Goal: Task Accomplishment & Management: Use online tool/utility

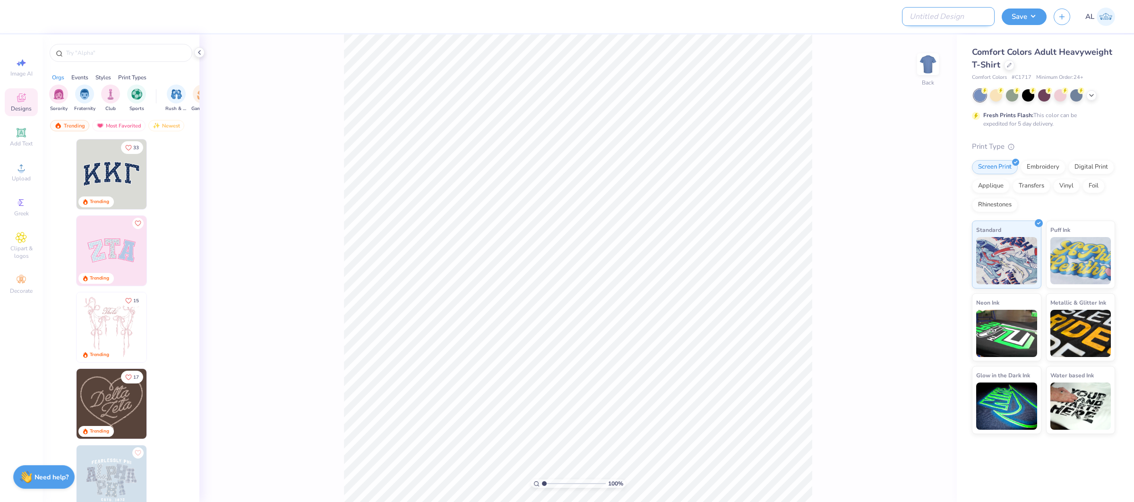
click at [982, 12] on input "Design Title" at bounding box center [948, 16] width 93 height 19
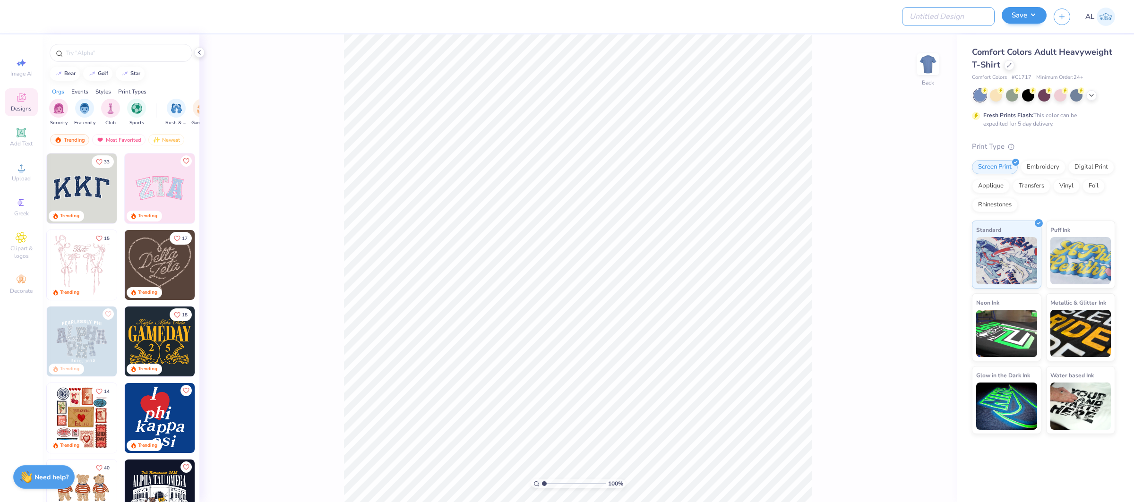
paste input "<?xml version="1.0" encoding="UTF-8"?><svg id="Layer_1" xmlns="[URL][DOMAIN_NAM…"
click at [1021, 14] on button "Save" at bounding box center [1024, 15] width 45 height 17
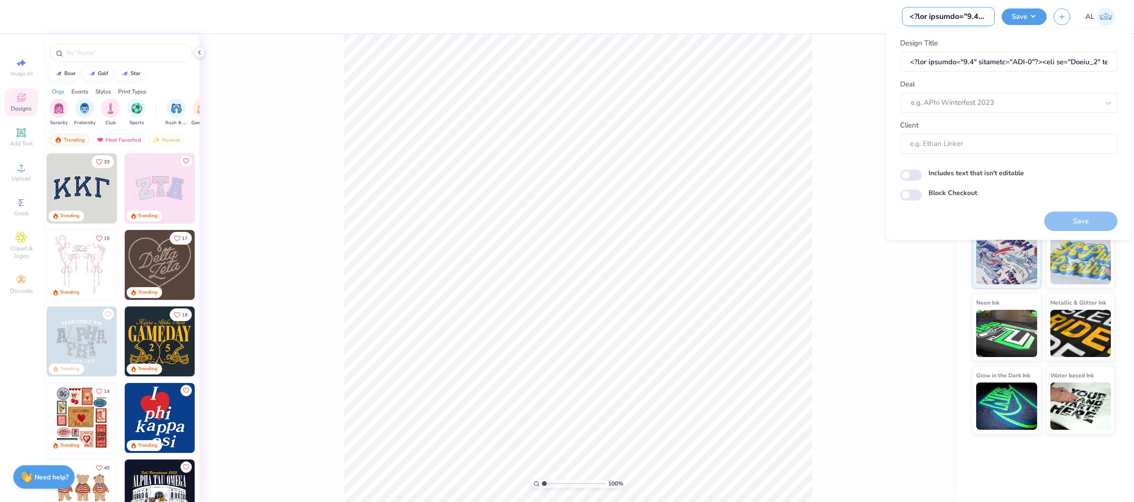
click at [973, 14] on input "Design Title" at bounding box center [948, 16] width 93 height 19
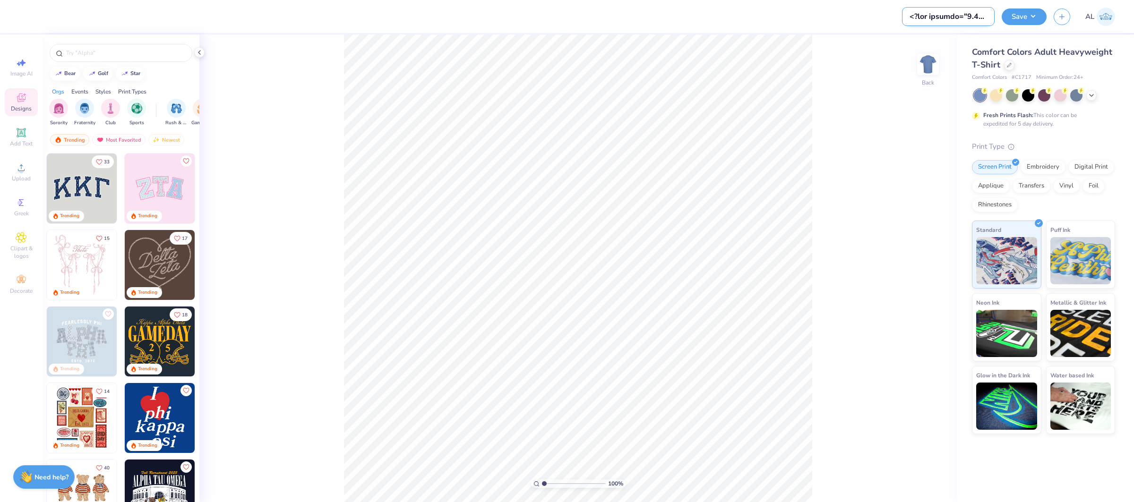
paste input "FPS239530"
type input "FPS239530"
click at [1012, 15] on button "Save" at bounding box center [1024, 15] width 45 height 17
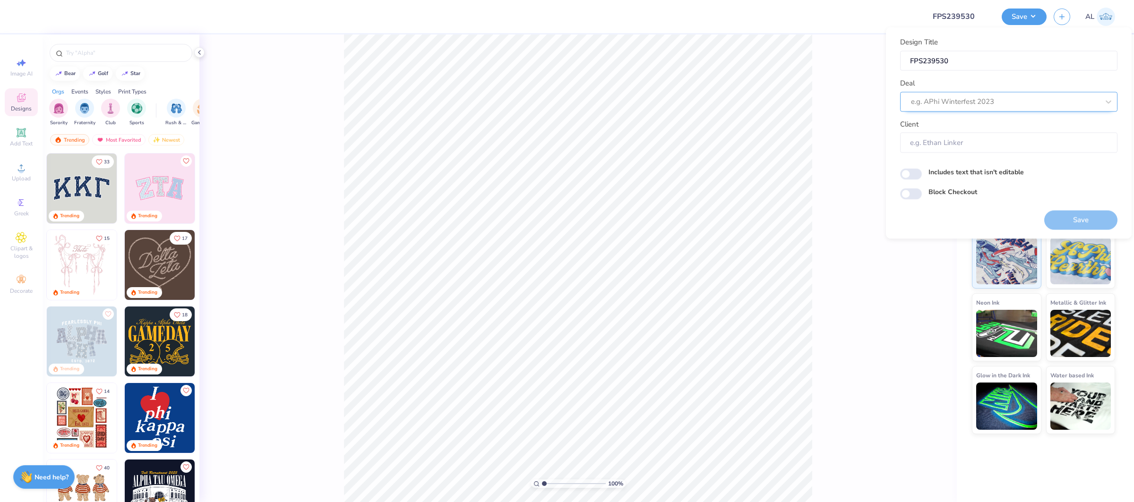
click at [994, 92] on div "e.g. APhi Winterfest 2023" at bounding box center [1008, 102] width 217 height 20
click at [1012, 120] on div "Design Tool Gallery" at bounding box center [1009, 127] width 210 height 16
type input "design tool gallery"
type input "Design Tool Gallery User"
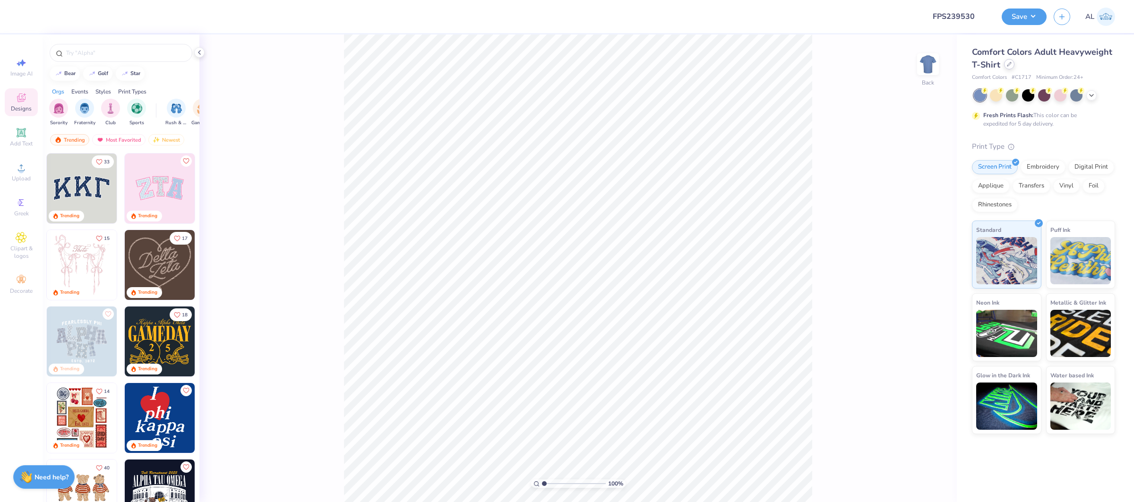
click at [1007, 64] on icon at bounding box center [1009, 64] width 5 height 5
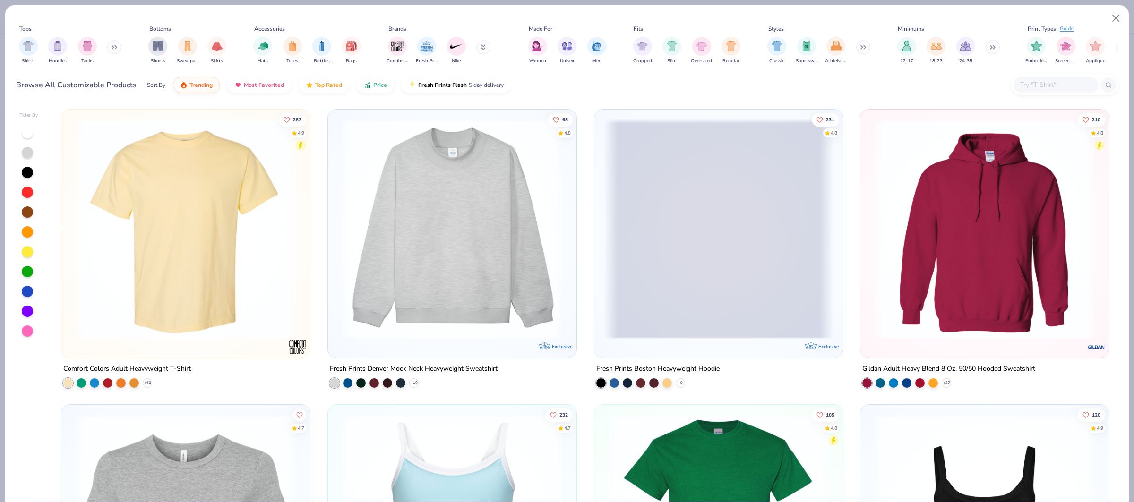
click at [1038, 78] on div at bounding box center [1056, 85] width 85 height 16
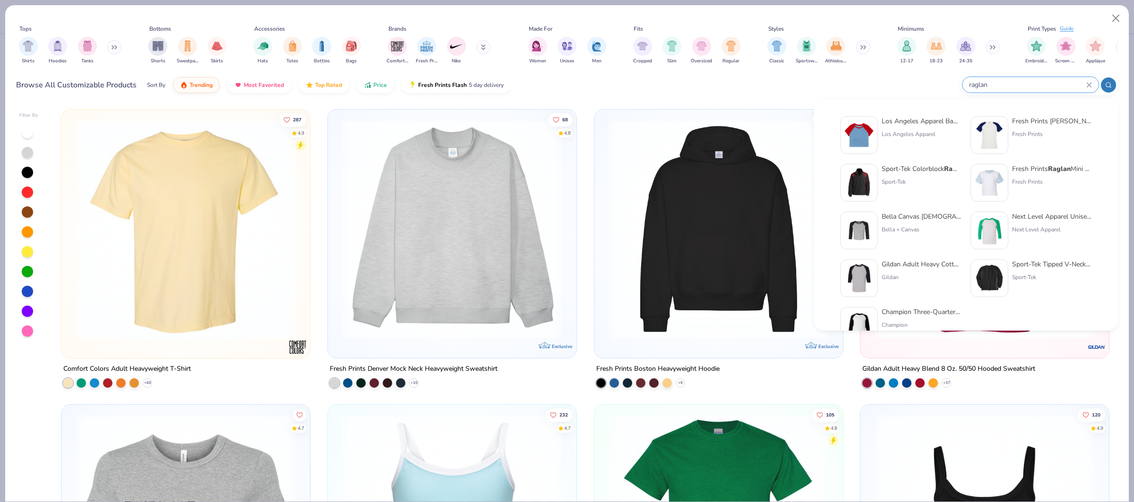
type input "raglan"
click at [1005, 172] on div at bounding box center [990, 183] width 38 height 38
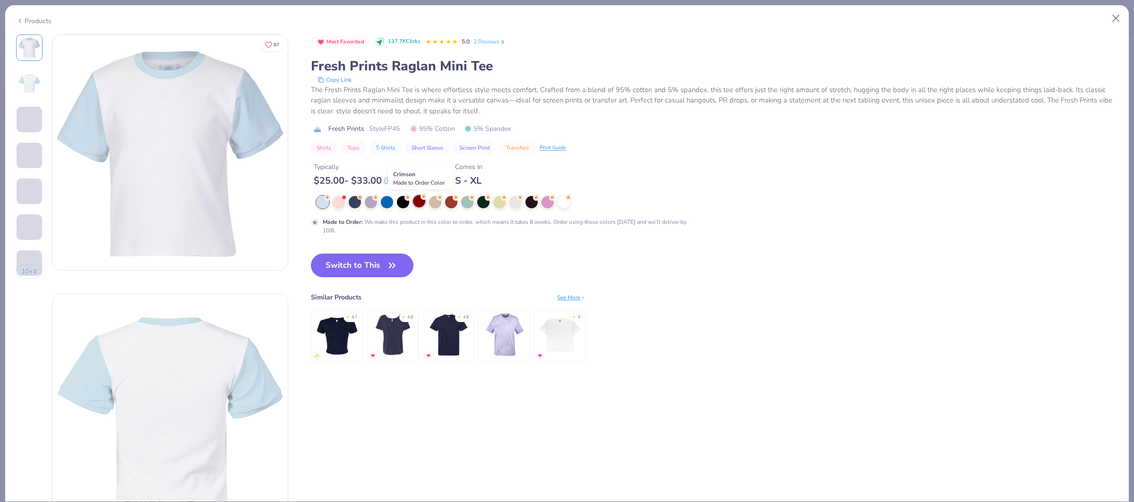
click at [424, 205] on div at bounding box center [419, 201] width 12 height 12
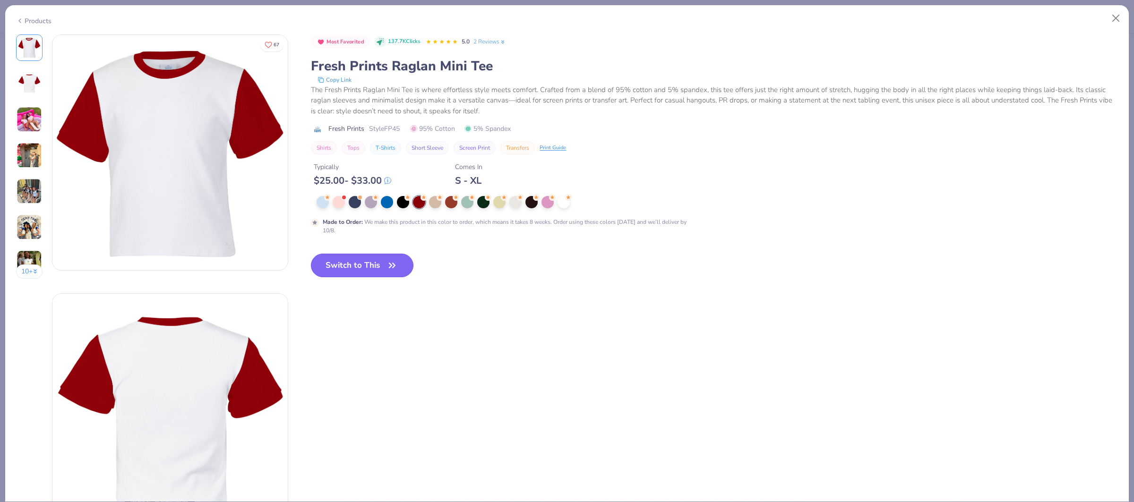
click at [359, 269] on button "Switch to This" at bounding box center [362, 266] width 103 height 24
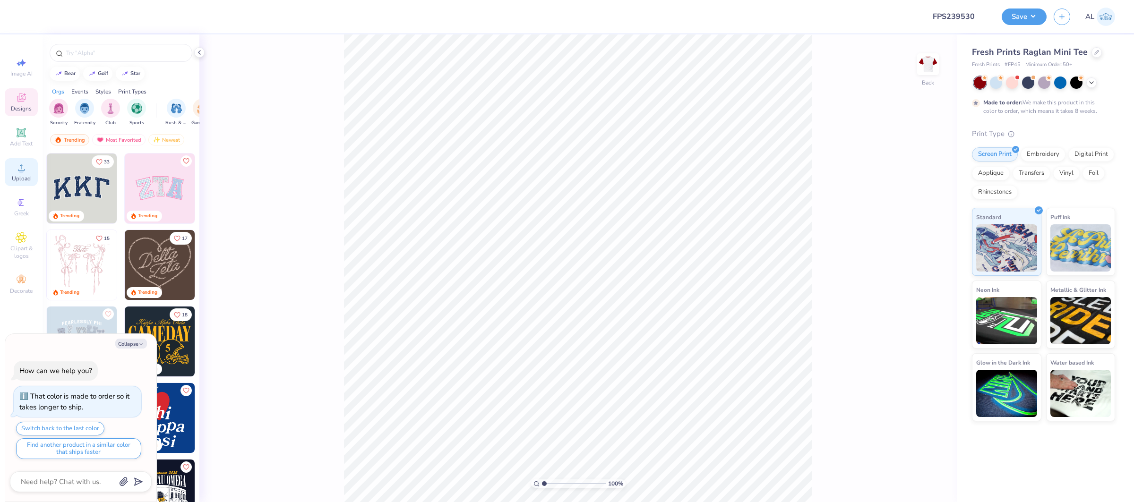
click at [22, 171] on icon at bounding box center [21, 167] width 7 height 7
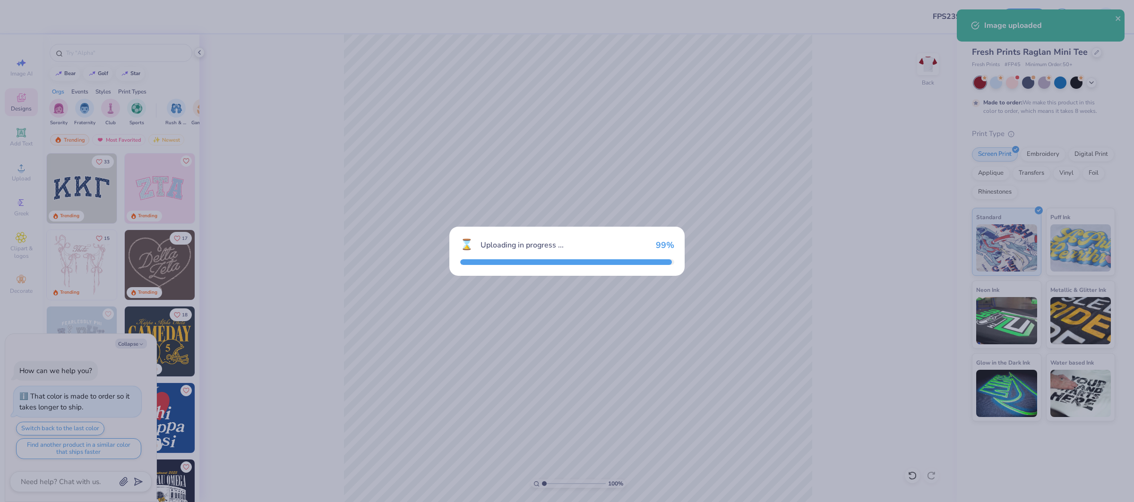
type textarea "x"
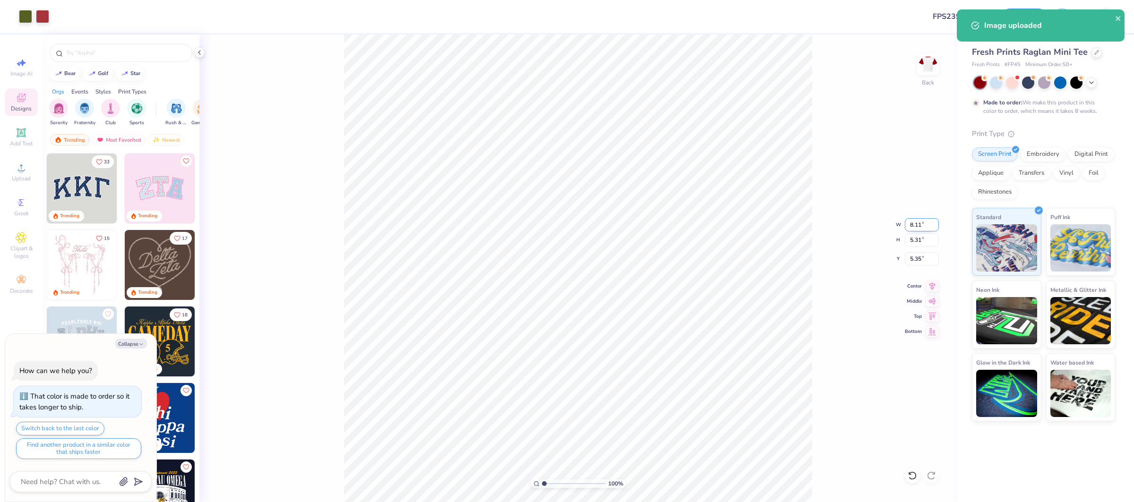
click at [919, 222] on input "8.11" at bounding box center [922, 224] width 34 height 13
type input "8"
type textarea "x"
type input "8.00"
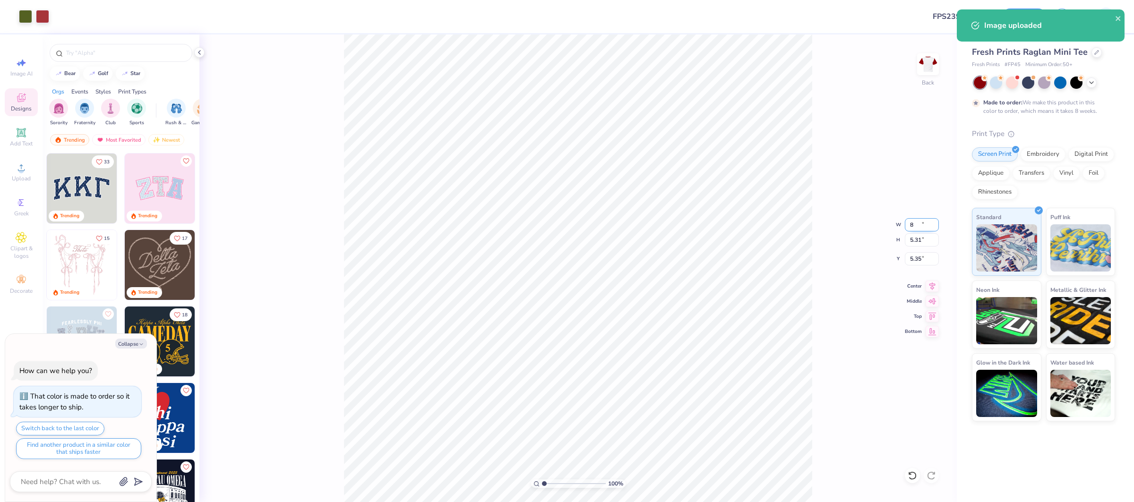
type input "5.24"
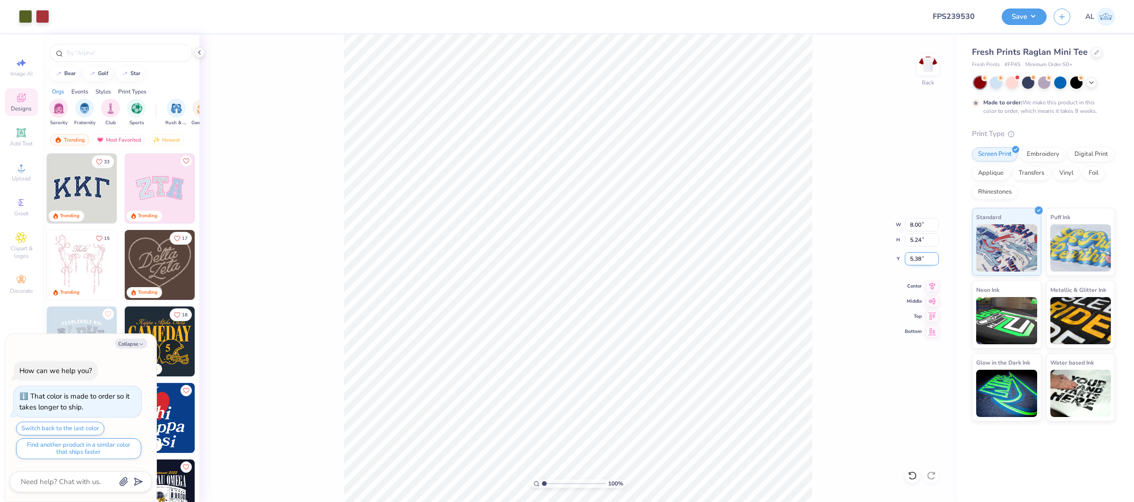
click at [918, 257] on input "5.38" at bounding box center [922, 258] width 34 height 13
type input "2.5"
type textarea "x"
click at [915, 262] on input "2.50" at bounding box center [922, 258] width 34 height 13
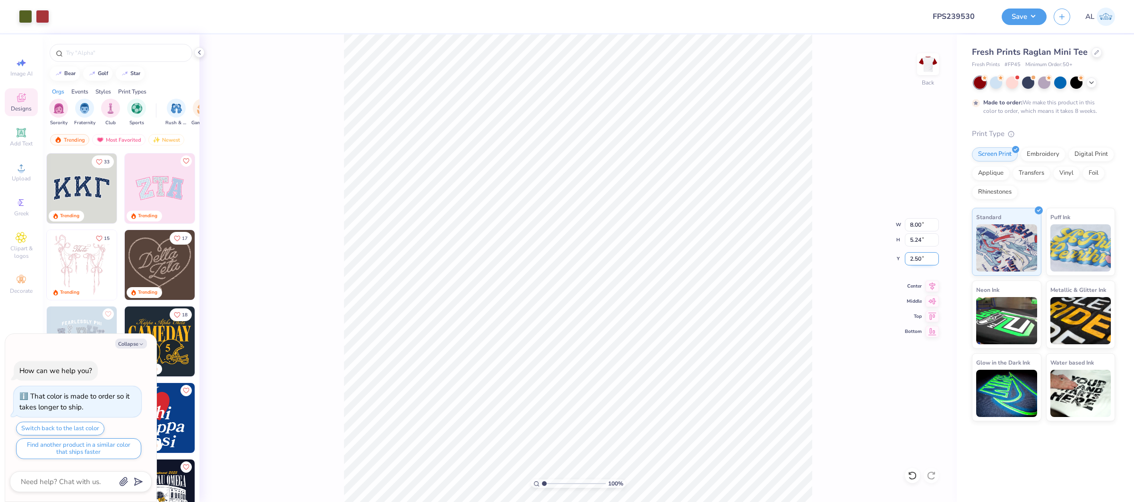
click at [915, 262] on input "2.50" at bounding box center [922, 258] width 34 height 13
type input "2"
type textarea "x"
type input "2.00"
click at [931, 288] on icon at bounding box center [932, 284] width 13 height 11
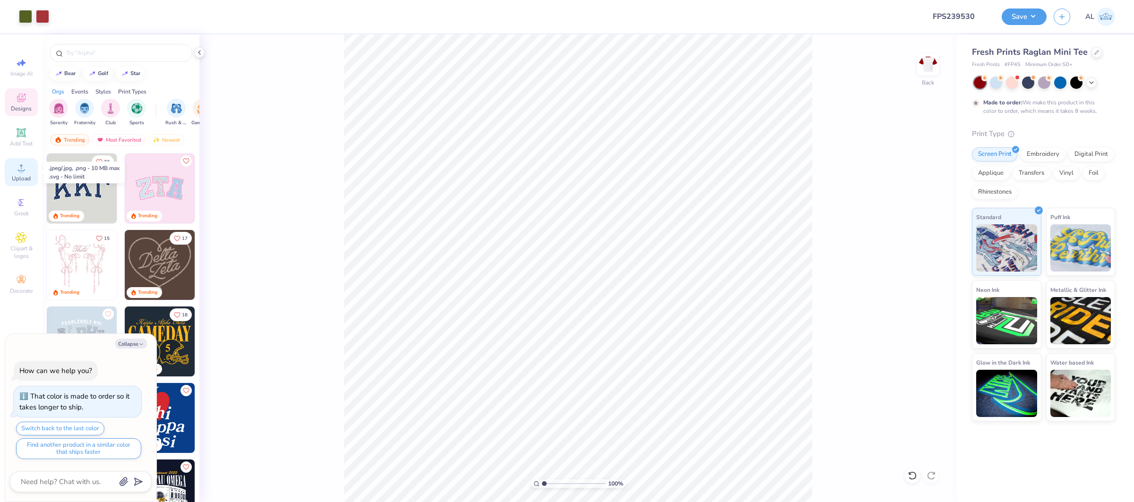
click at [22, 172] on circle at bounding box center [20, 170] width 5 height 5
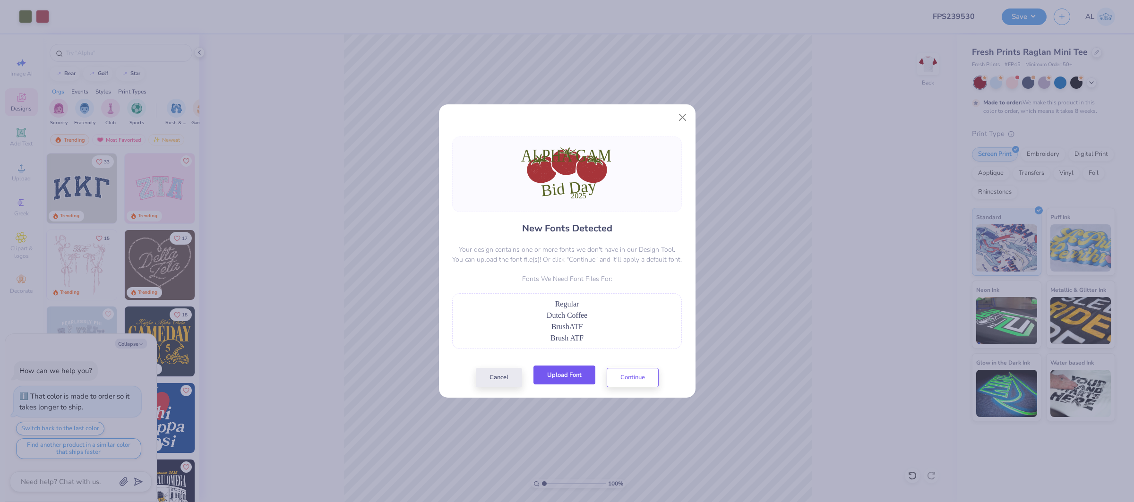
click at [567, 370] on button "Upload Font" at bounding box center [565, 375] width 62 height 19
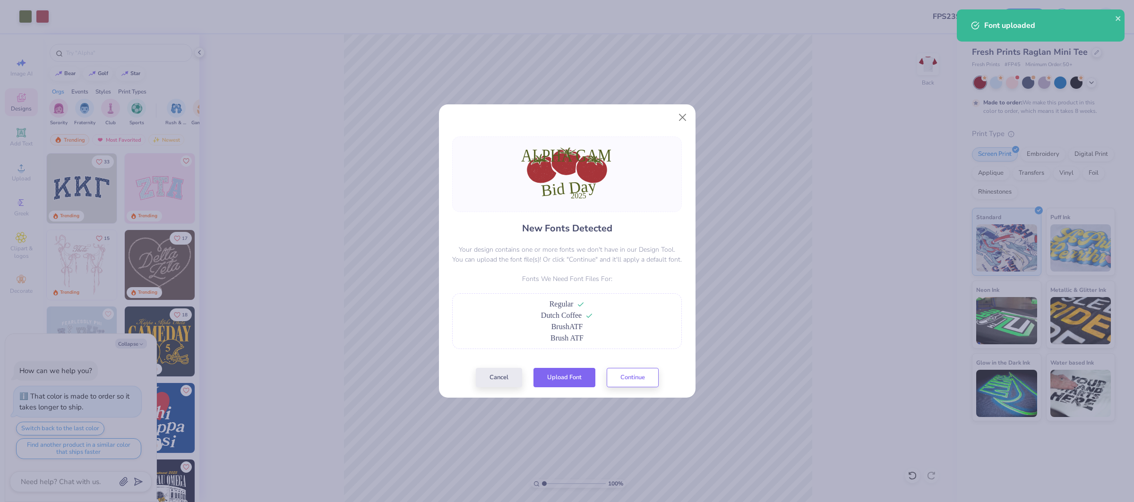
click at [557, 373] on button "Upload Font" at bounding box center [565, 377] width 62 height 19
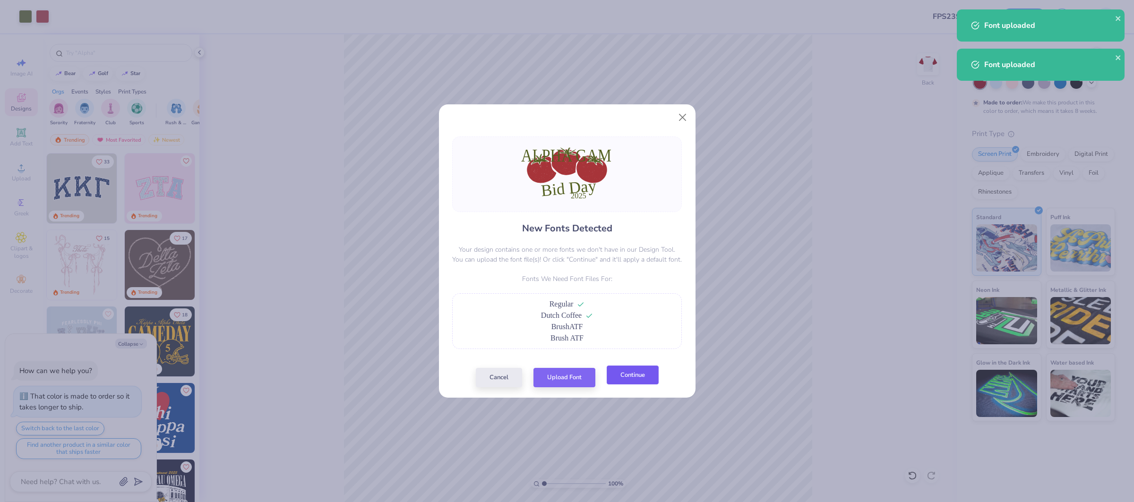
click at [634, 377] on button "Continue" at bounding box center [633, 375] width 52 height 19
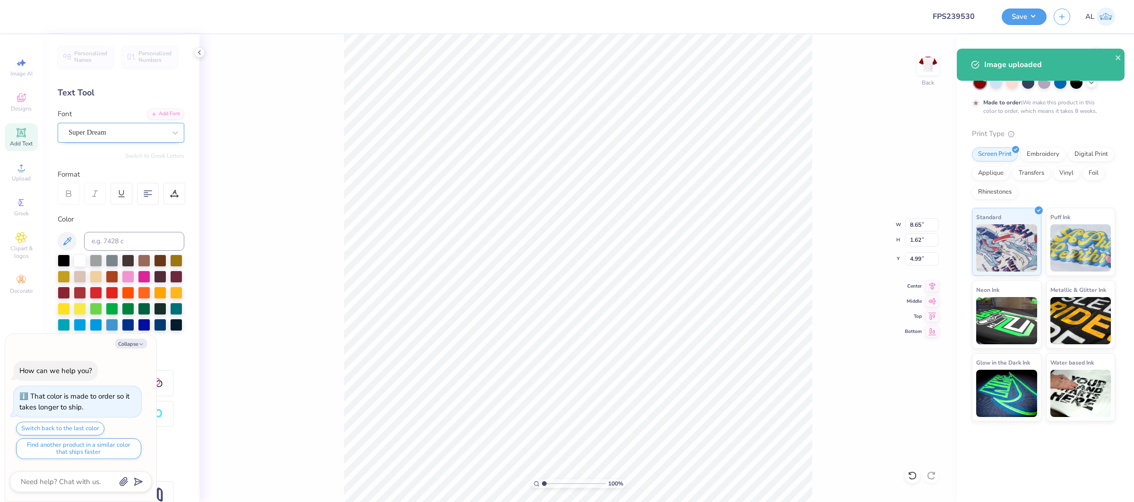
click at [101, 134] on div "Super Dream" at bounding box center [117, 132] width 99 height 15
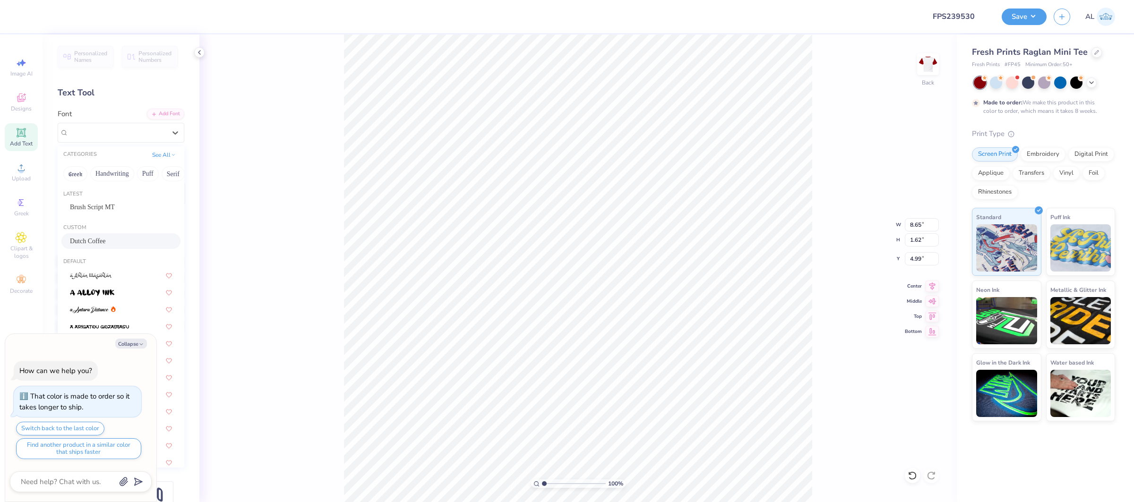
click at [117, 234] on div "Dutch Coffee" at bounding box center [120, 241] width 119 height 16
type textarea "x"
type input "10.79"
type input "1.53"
type input "5.19"
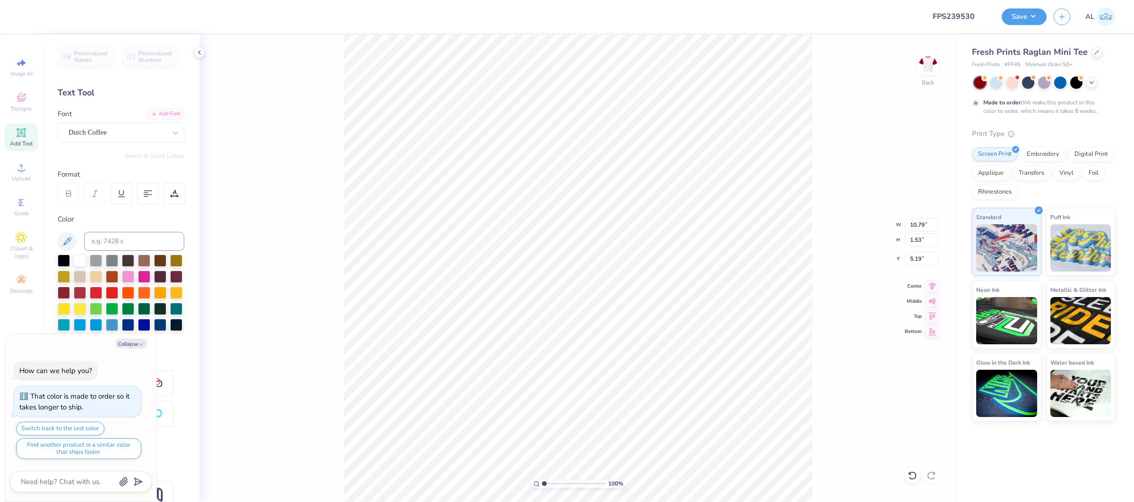
type textarea "x"
type input "7.02"
type input "1.84"
type input "9.06"
click at [119, 134] on div "Super Dream" at bounding box center [117, 132] width 99 height 15
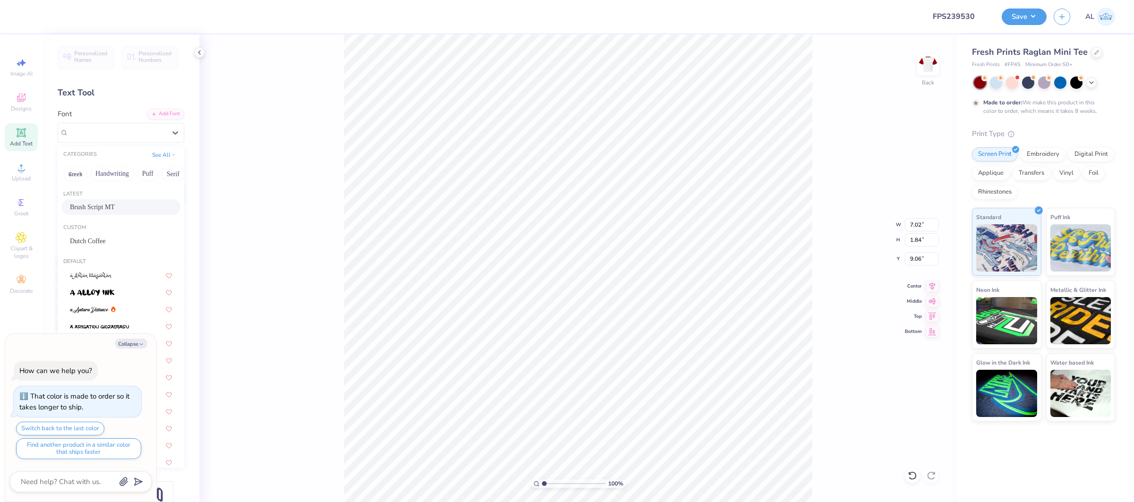
click at [125, 212] on div "Brush Script MT" at bounding box center [121, 207] width 102 height 10
type textarea "x"
type input "6.01"
type input "1.68"
type input "9.05"
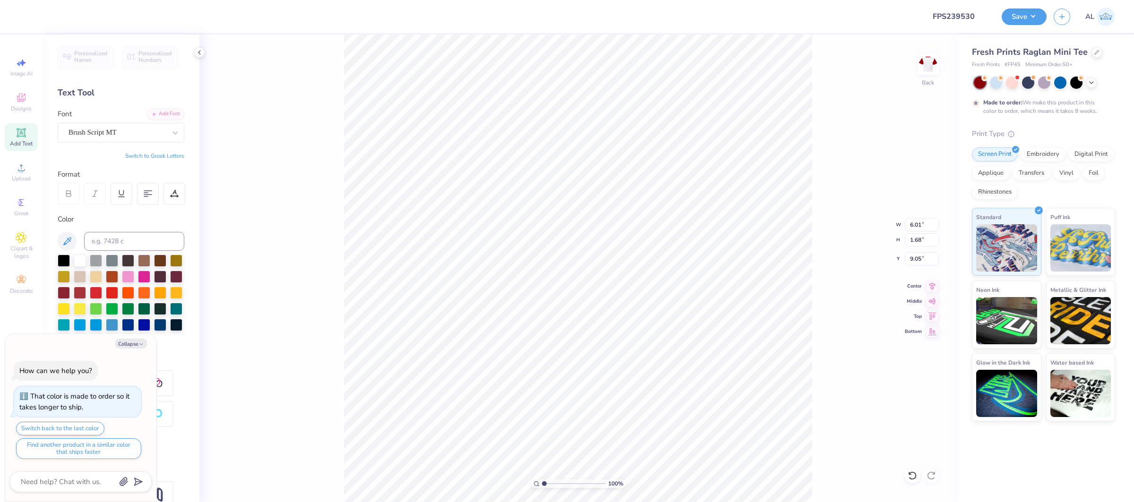
type textarea "x"
type input "2.33"
type input "0.71"
type input "10.50"
type textarea "x"
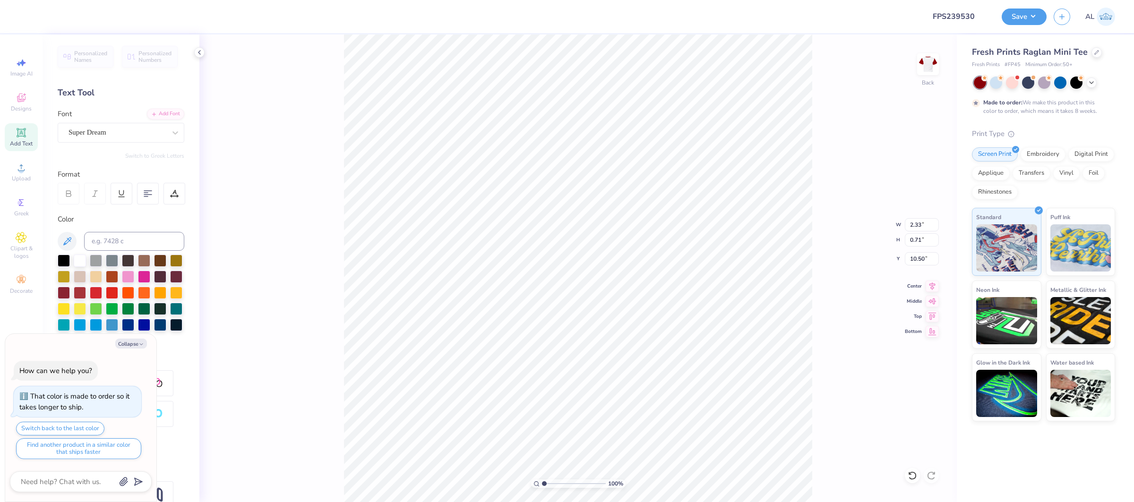
type input "6.01"
type input "1.68"
type input "9.05"
click at [124, 342] on button "Collapse" at bounding box center [131, 344] width 32 height 10
type textarea "x"
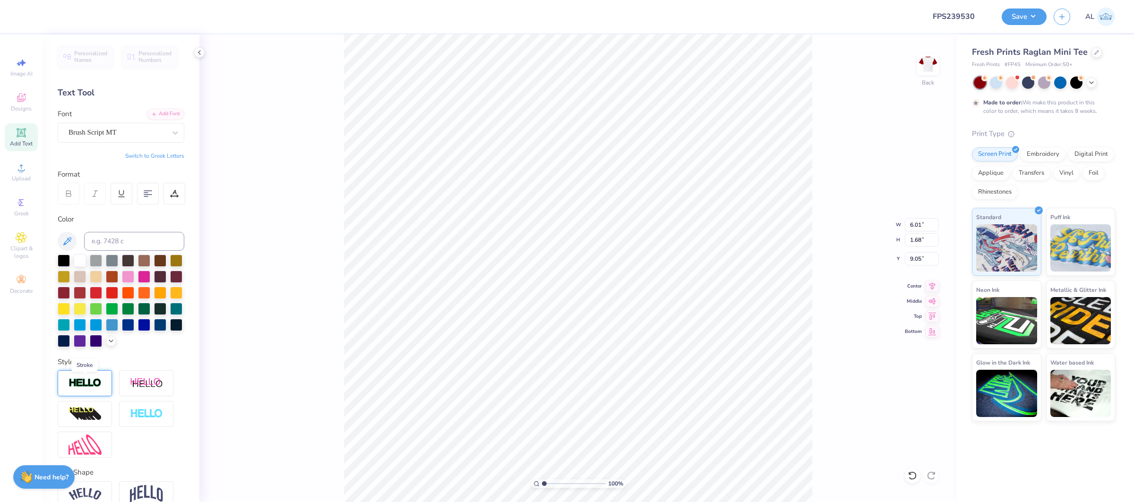
click at [81, 382] on img at bounding box center [85, 383] width 33 height 11
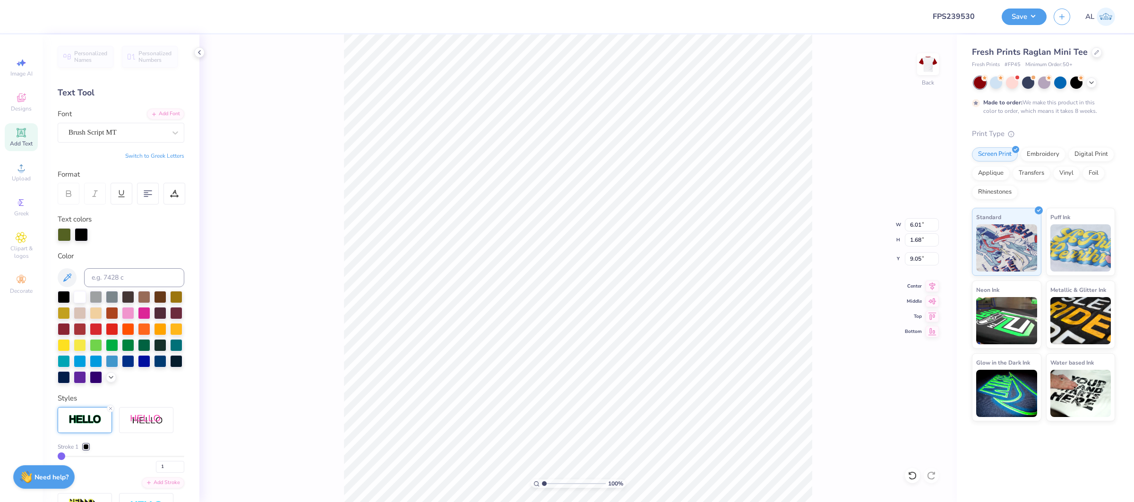
type input "6.03"
type input "1.69"
type input "9.04"
type input "2.31"
type input "0.70"
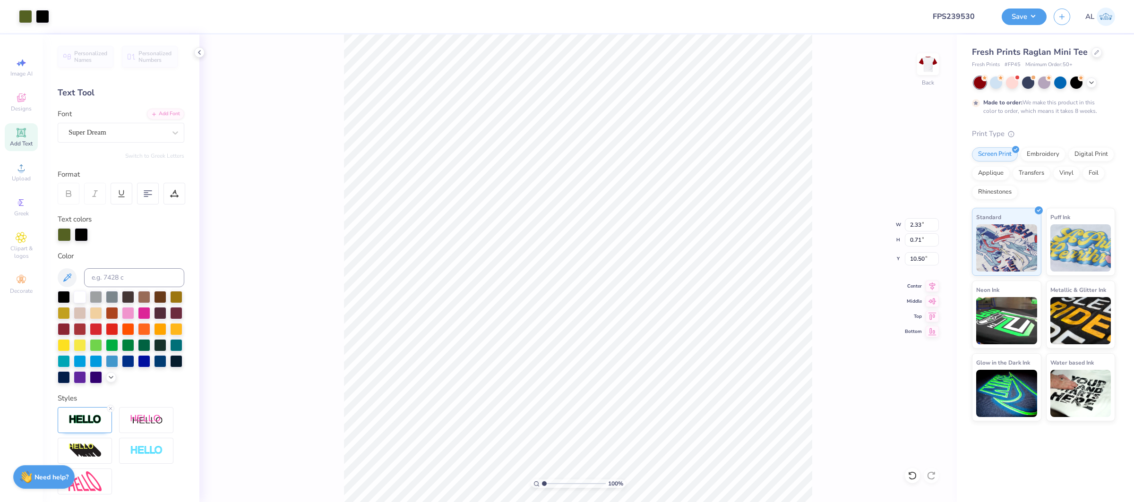
type input "10.57"
click at [84, 129] on div "Super Dream" at bounding box center [117, 132] width 99 height 15
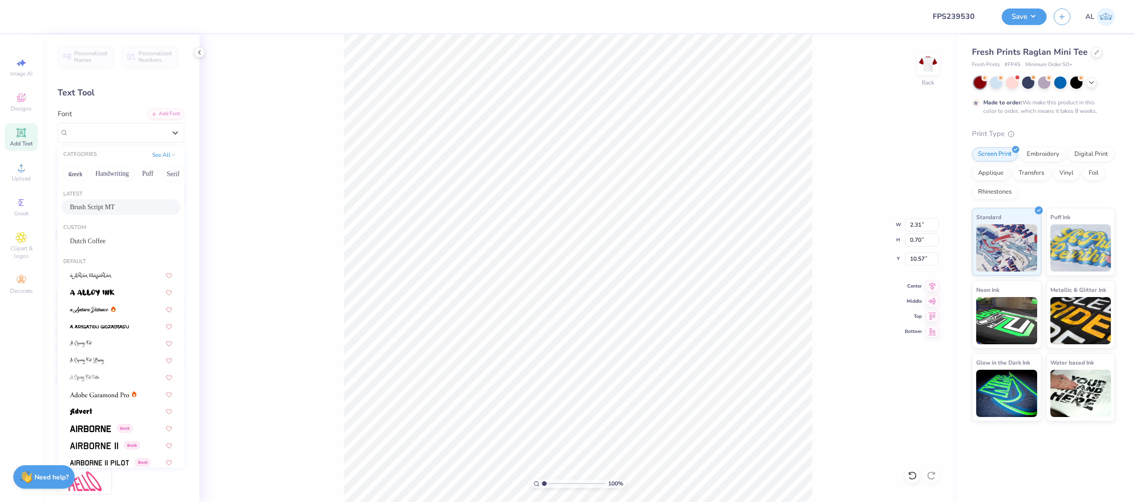
click at [114, 202] on div "Brush Script MT" at bounding box center [121, 207] width 102 height 10
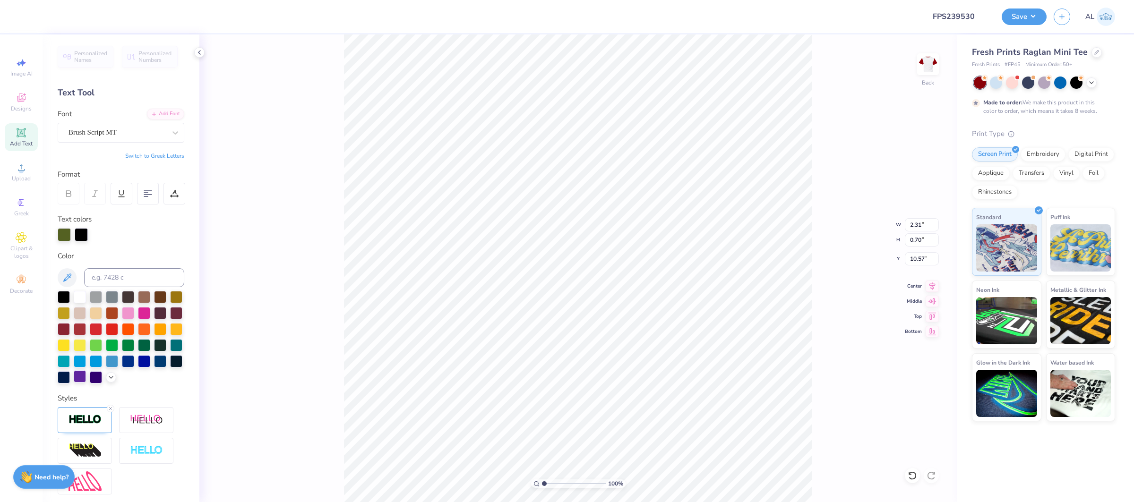
type input "1.78"
type input "0.63"
type input "10.60"
click at [917, 227] on input "10.79" at bounding box center [922, 224] width 34 height 13
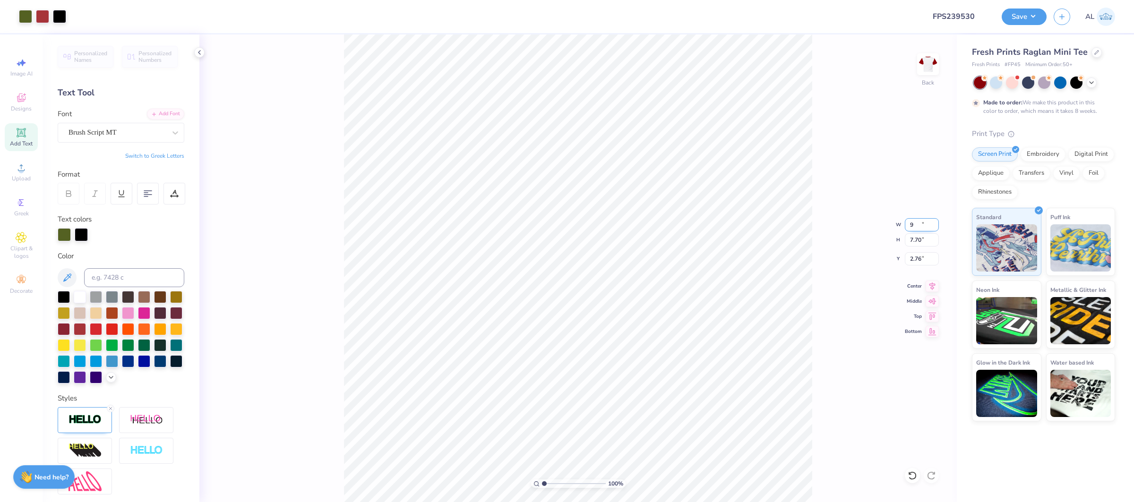
type input "9.00"
type input "7.70"
type input "2.76"
click at [924, 223] on input "6.68" at bounding box center [922, 224] width 34 height 13
click at [917, 223] on input "6.68" at bounding box center [922, 224] width 34 height 13
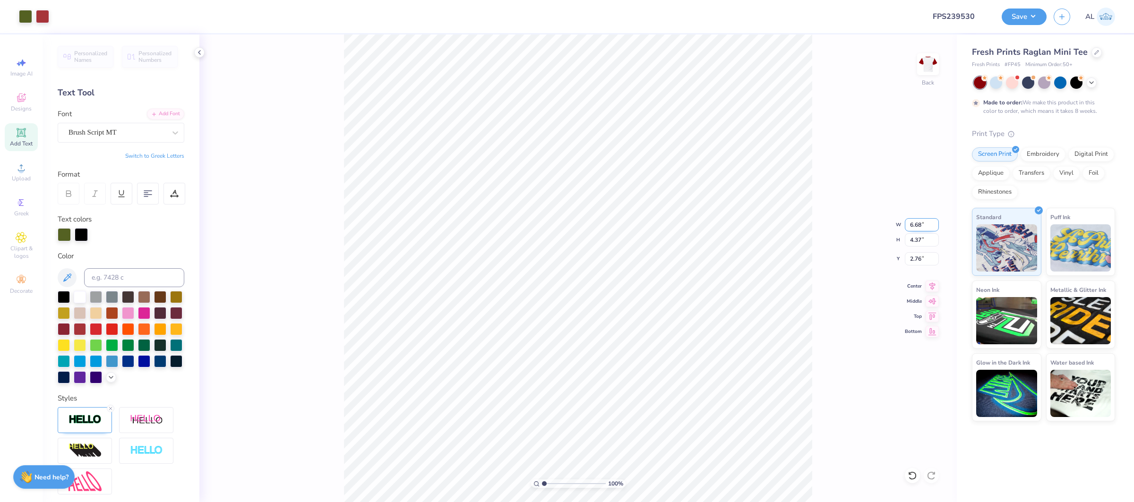
click at [917, 223] on input "6.68" at bounding box center [922, 224] width 34 height 13
type input "7.00"
type input "4.58"
type input "2.66"
click at [914, 224] on input "7.00" at bounding box center [922, 224] width 34 height 13
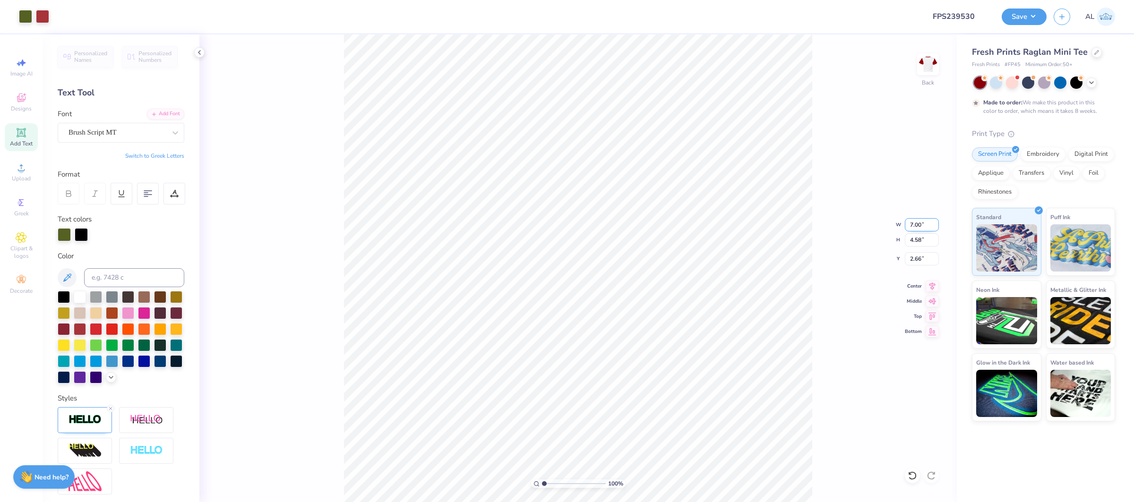
click at [914, 224] on input "7.00" at bounding box center [922, 224] width 34 height 13
type input "7.50"
type input "4.91"
click at [914, 257] on input "2.49" at bounding box center [922, 258] width 34 height 13
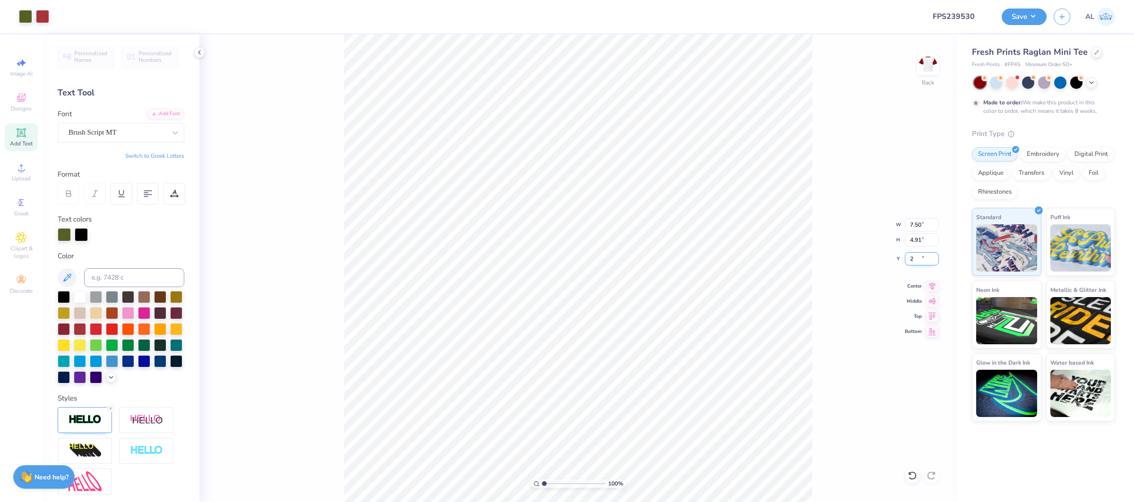
type input "2.00"
drag, startPoint x: 934, startPoint y: 285, endPoint x: 827, endPoint y: 310, distance: 109.1
click at [934, 285] on icon at bounding box center [932, 286] width 13 height 11
type input "5.38"
type input "7.39"
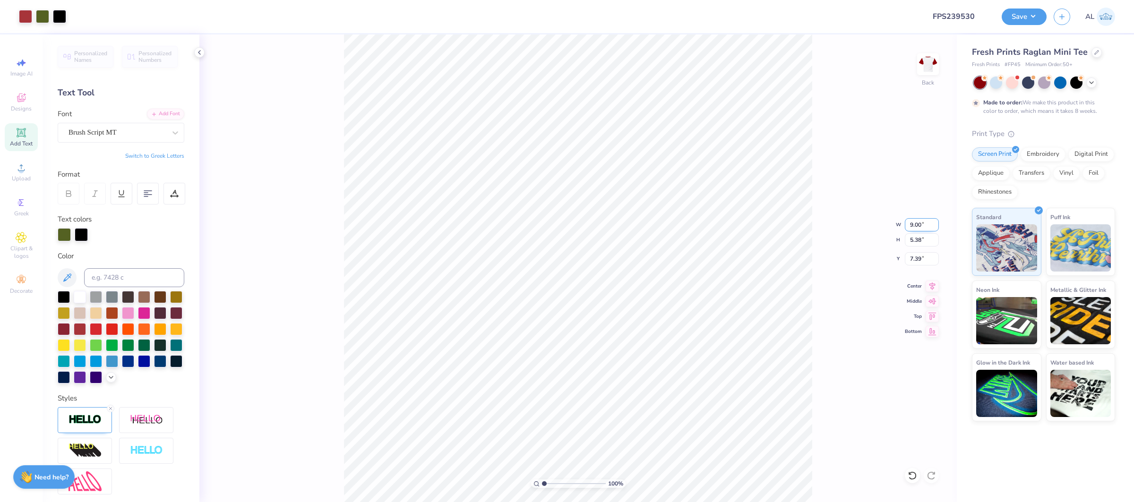
click at [915, 222] on input "9.00" at bounding box center [922, 224] width 34 height 13
type input "8.00"
type input "4.78"
type input "7.69"
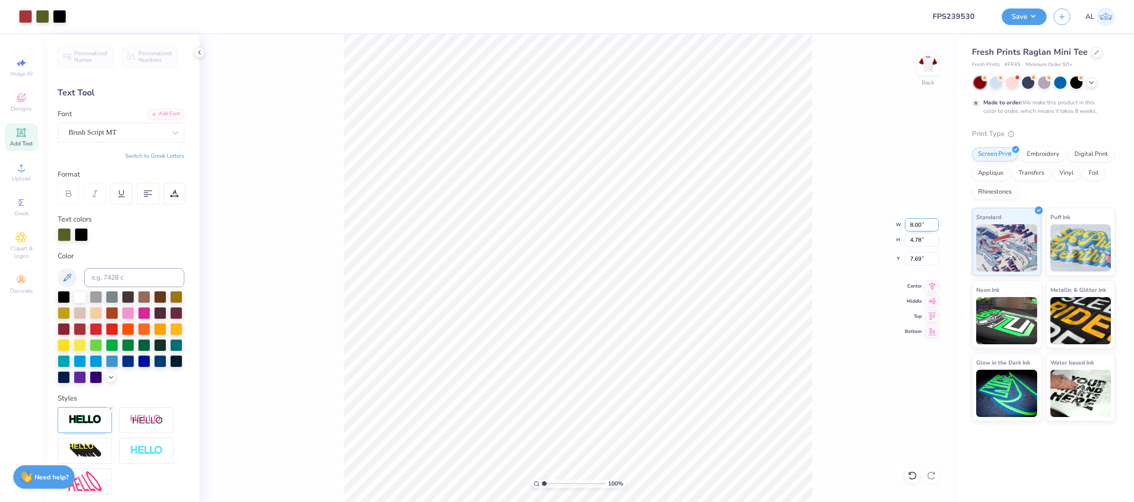
click at [912, 226] on input "8.00" at bounding box center [922, 224] width 34 height 13
type input "7.50"
type input "4.48"
type input "7.84"
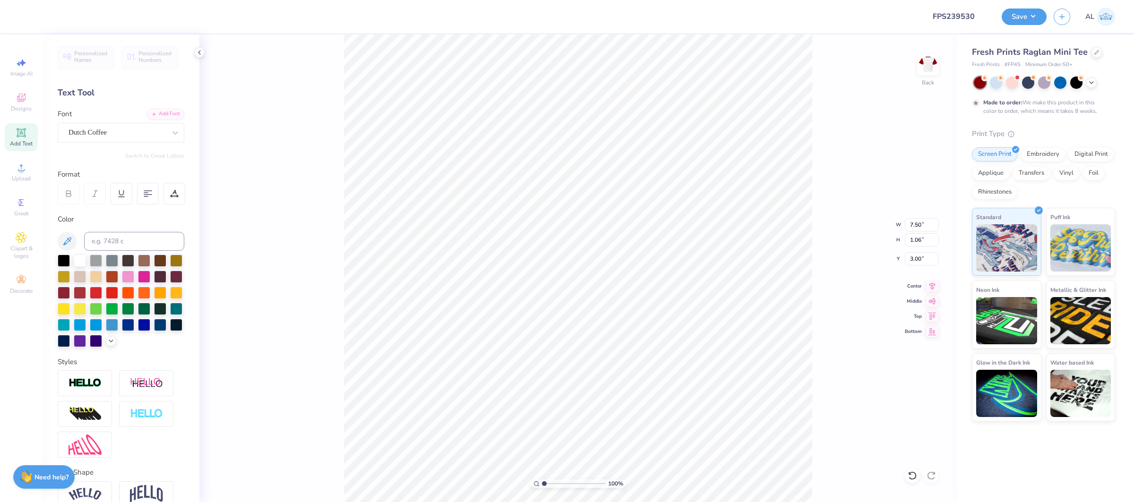
type input "3.00"
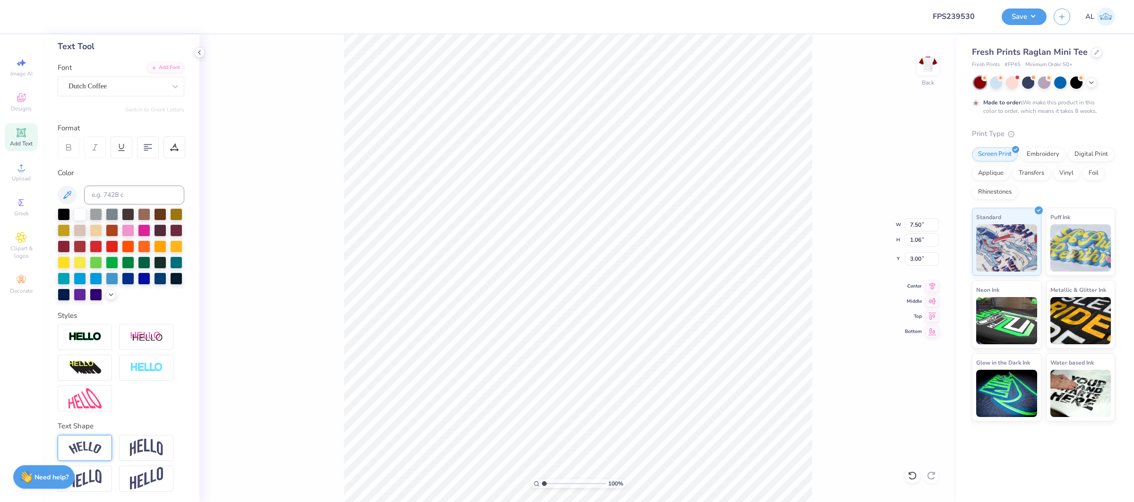
click at [92, 456] on div at bounding box center [85, 448] width 54 height 26
type input "8.60"
type input "2.12"
type input "2.47"
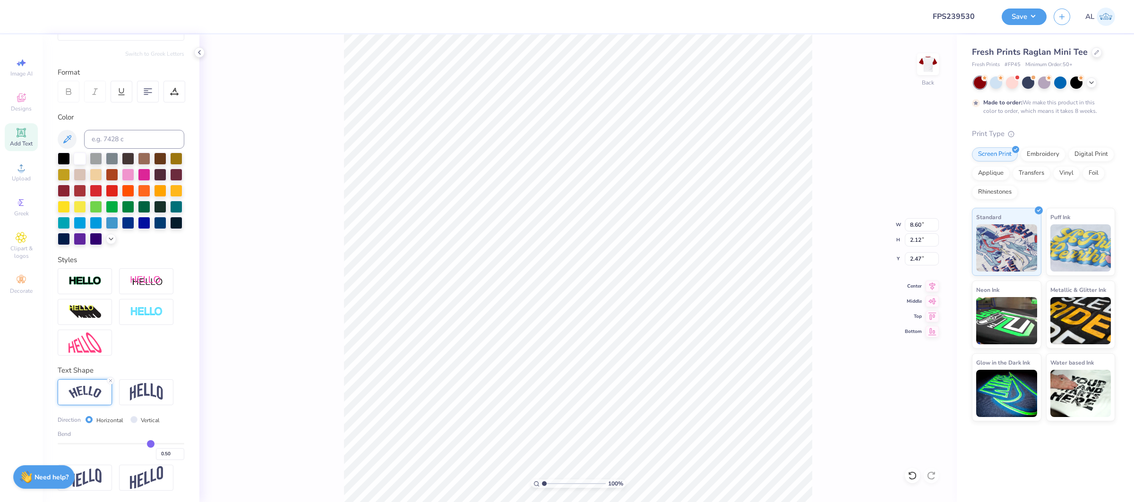
type input "0.56"
type input "0.57"
type input "0.58"
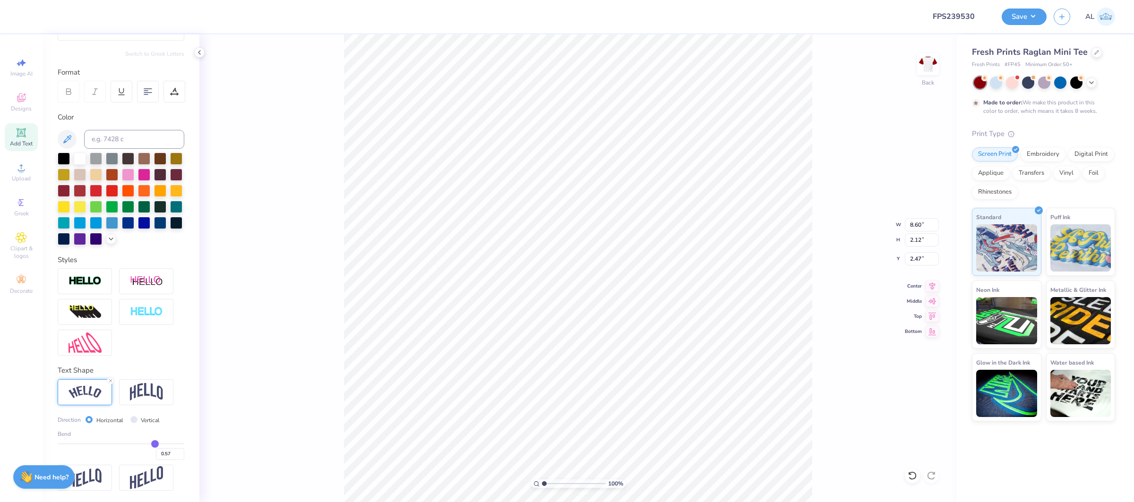
type input "0.58"
type input "0.59"
type input "0.6"
type input "0.60"
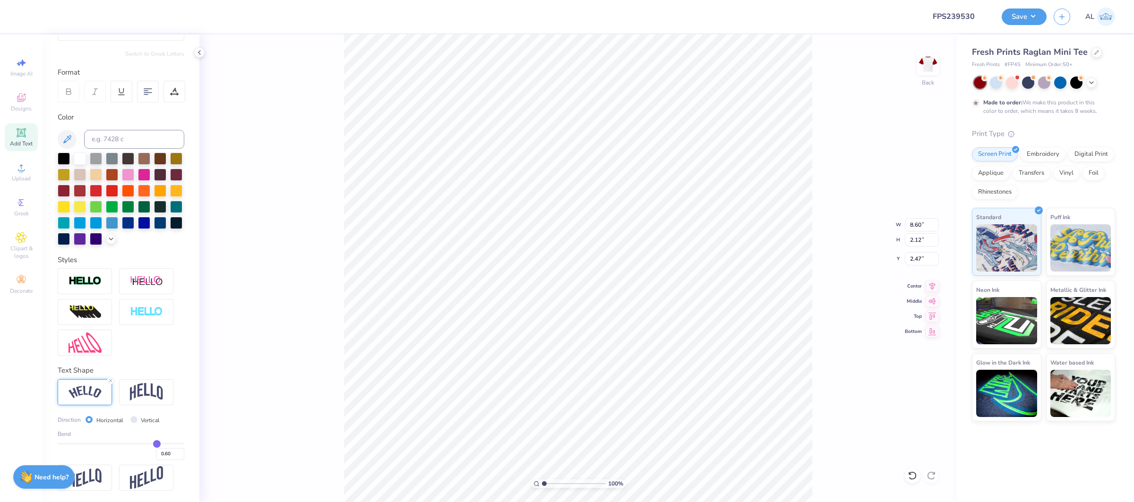
type input "0.6"
click at [156, 444] on input "range" at bounding box center [121, 443] width 127 height 1
type input "8.84"
type input "2.57"
type input "1.71"
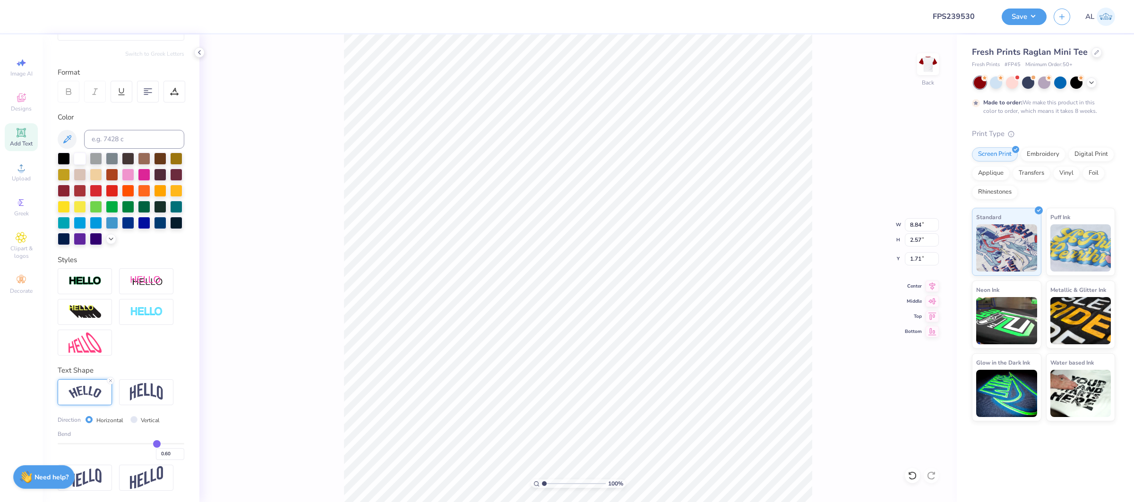
type input "7.79"
type input "2.27"
type input "2.02"
click at [178, 456] on input "0.59" at bounding box center [170, 454] width 28 height 12
click at [179, 456] on input "0.58" at bounding box center [170, 454] width 28 height 12
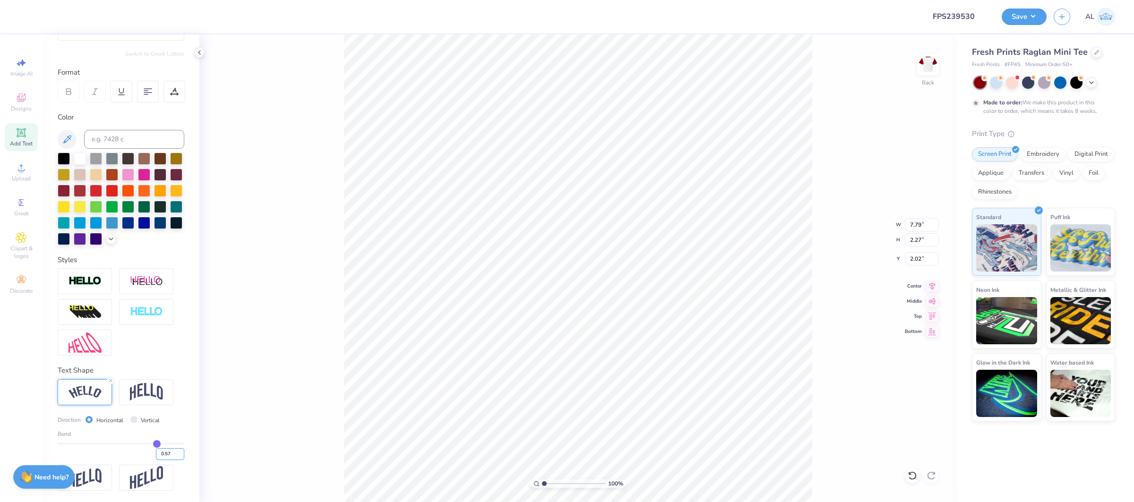
click at [179, 456] on input "0.57" at bounding box center [170, 454] width 28 height 12
type input "0.56"
click at [179, 456] on input "0.56" at bounding box center [170, 454] width 28 height 12
type input "0.56"
type input "7.71"
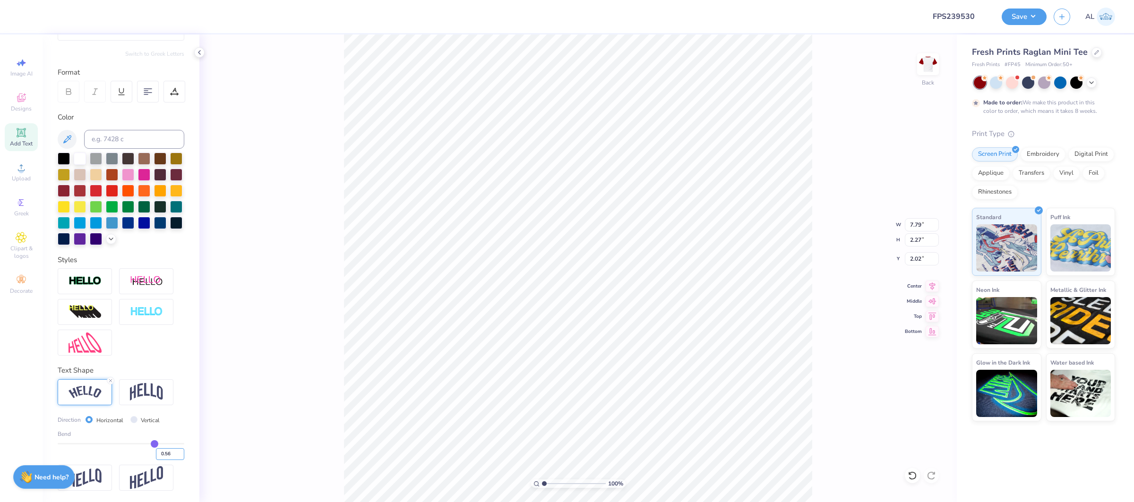
type input "2.10"
type input "2.13"
type input "7.44"
type input "2.03"
type input "2.20"
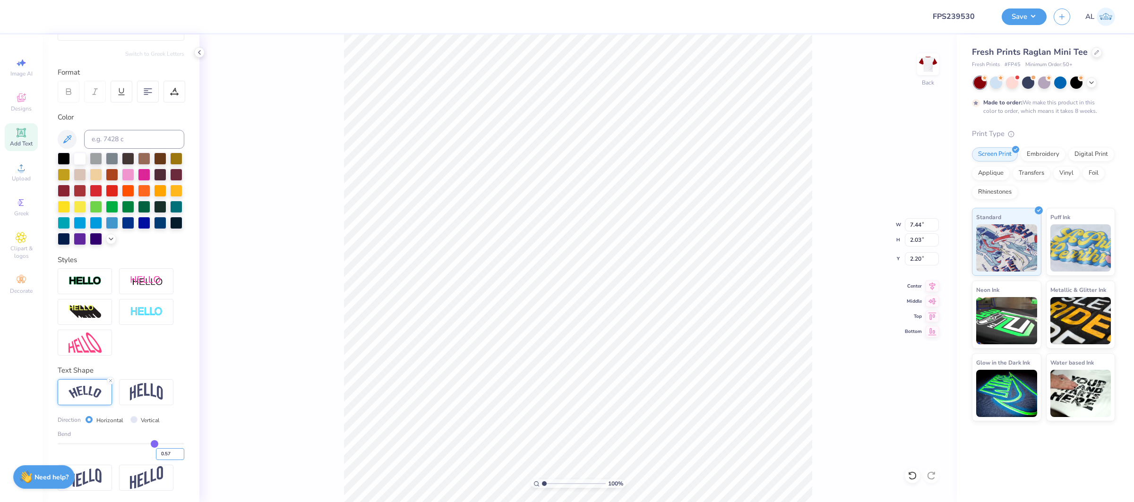
type input "0.57"
click at [181, 452] on input "0.57" at bounding box center [170, 454] width 28 height 12
type input "0.57"
type input "7.46"
type input "2.07"
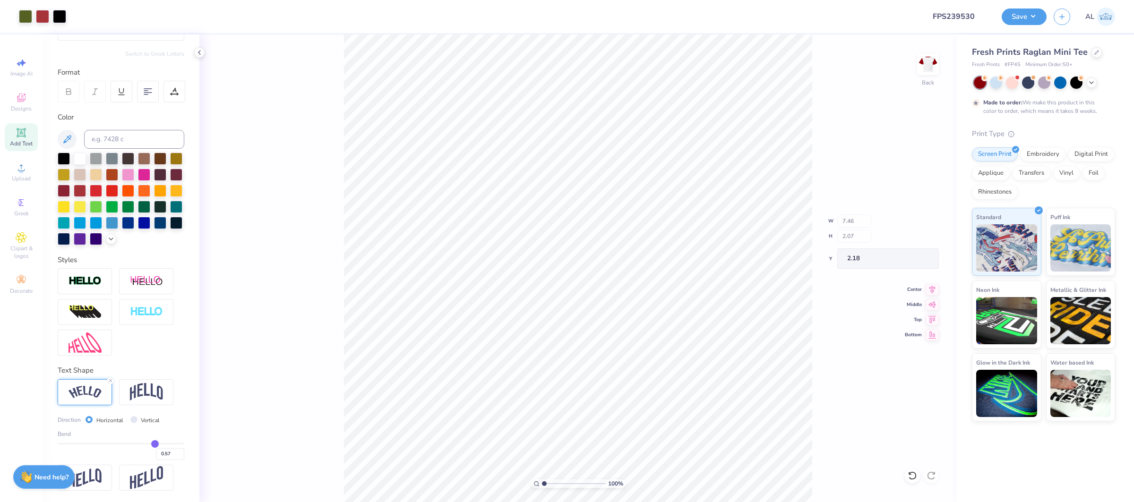
type input "2.14"
click at [23, 144] on span "Add Text" at bounding box center [21, 144] width 23 height 8
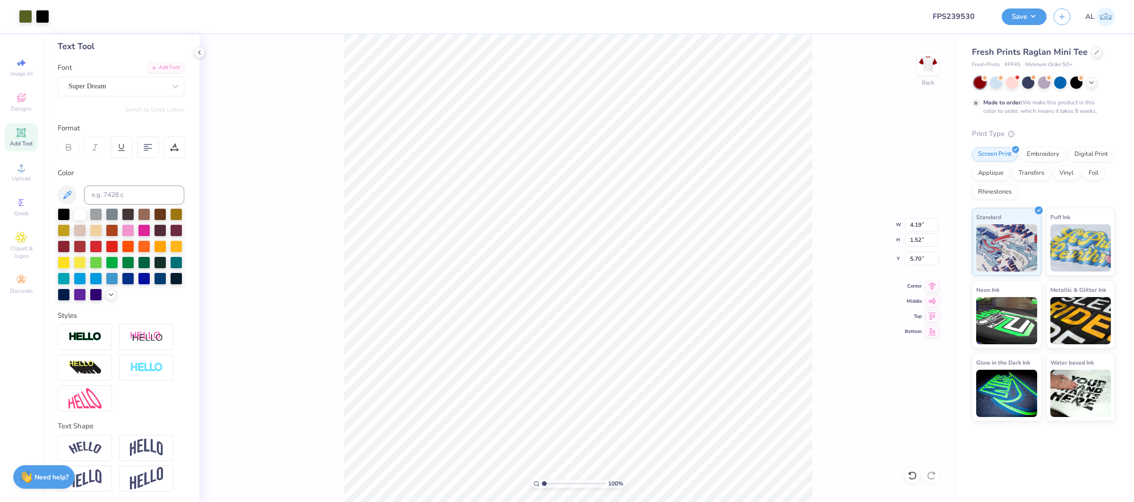
type input "5.70"
drag, startPoint x: 547, startPoint y: 485, endPoint x: 568, endPoint y: 487, distance: 20.9
type input "4.72"
click at [568, 487] on input "range" at bounding box center [574, 484] width 64 height 9
type input "3.58"
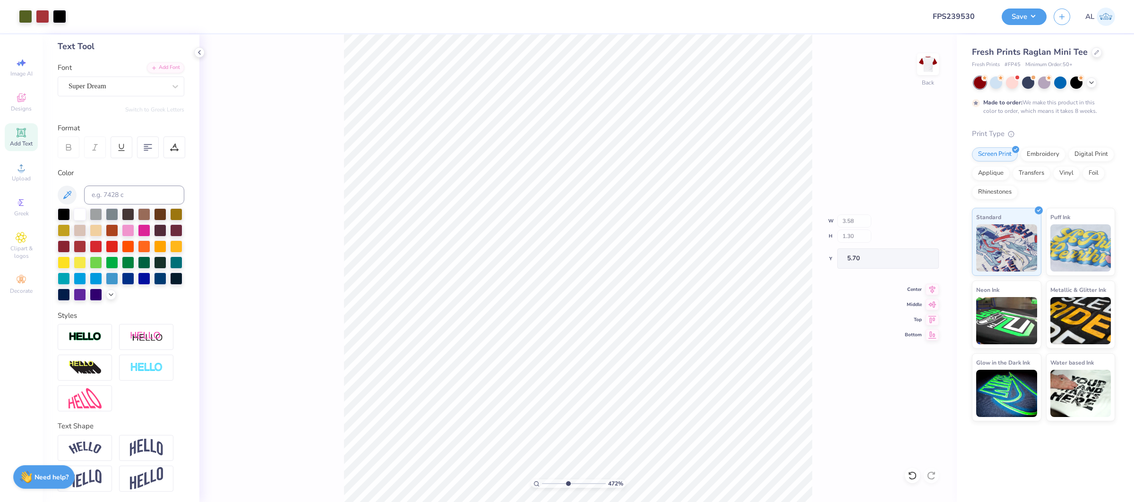
type input "1.30"
type input "5.68"
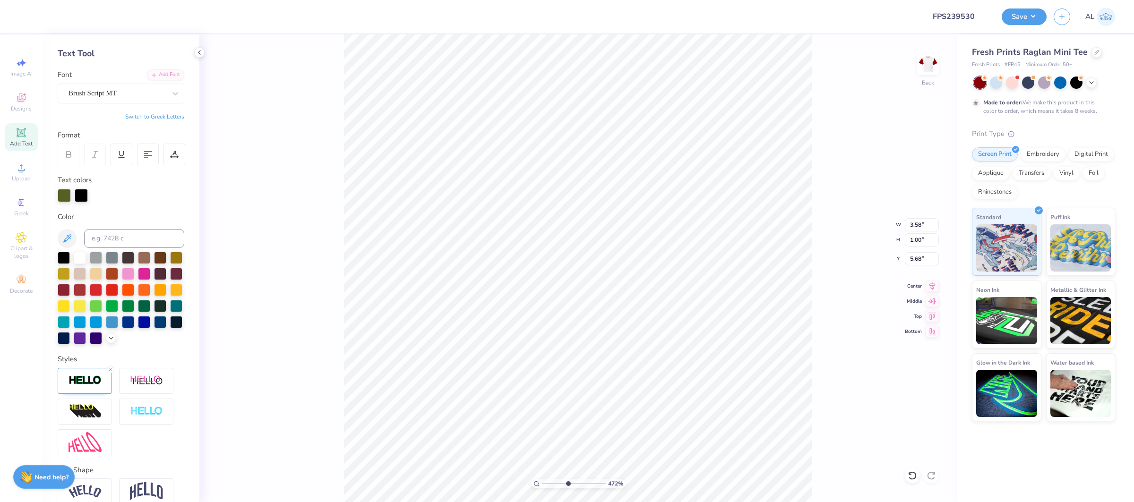
scroll to position [0, 0]
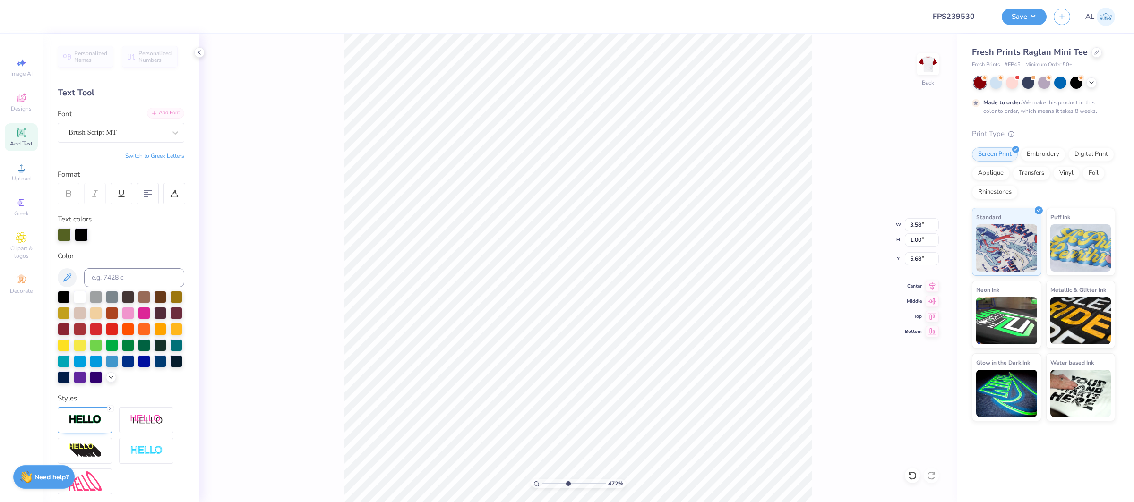
click at [173, 117] on div "Add Font" at bounding box center [165, 113] width 37 height 11
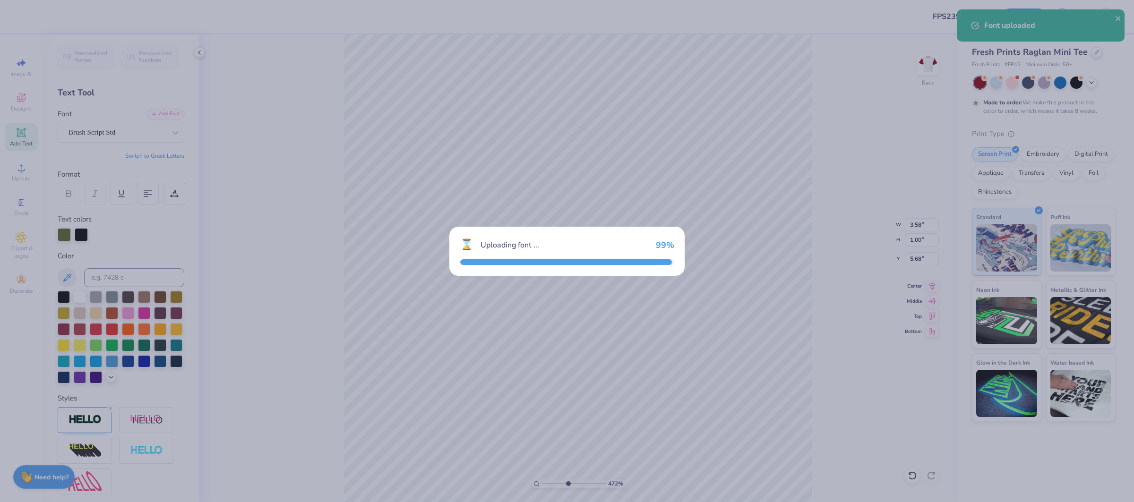
type input "4.35"
type input "1.12"
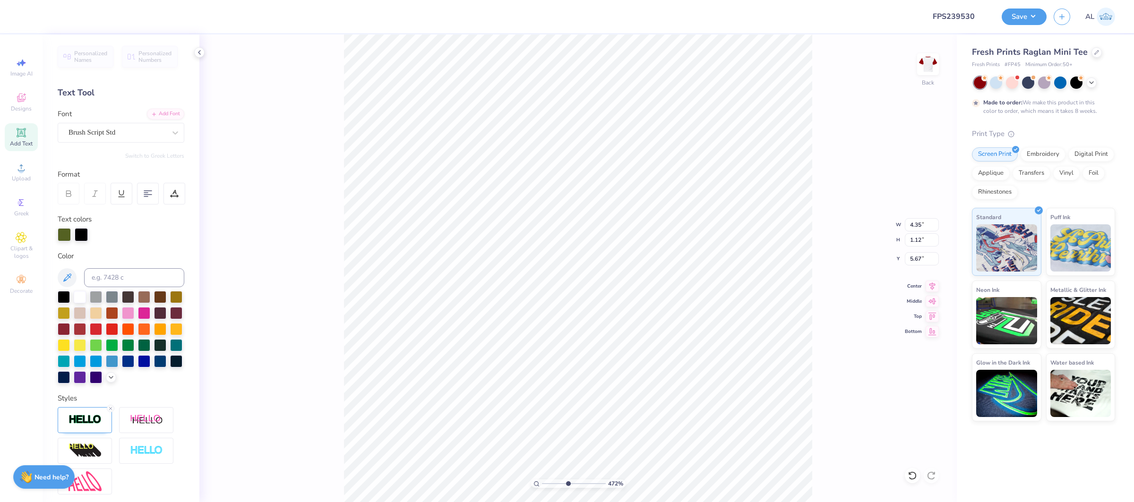
type input "5.61"
type input "3.63"
type input "0.93"
type input "5.72"
click at [93, 142] on div "Brush Script Std" at bounding box center [121, 133] width 127 height 20
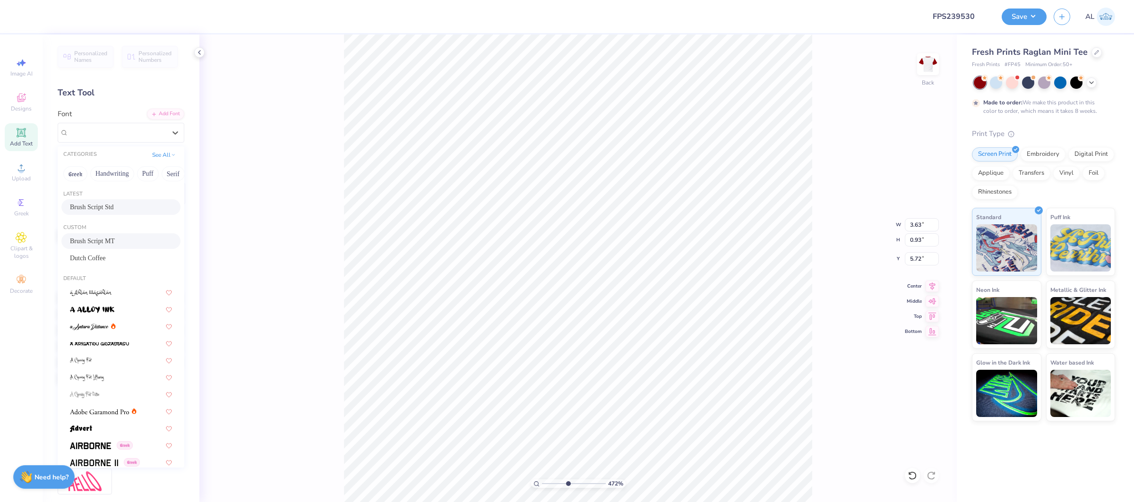
click at [123, 239] on div "Brush Script MT" at bounding box center [121, 241] width 102 height 10
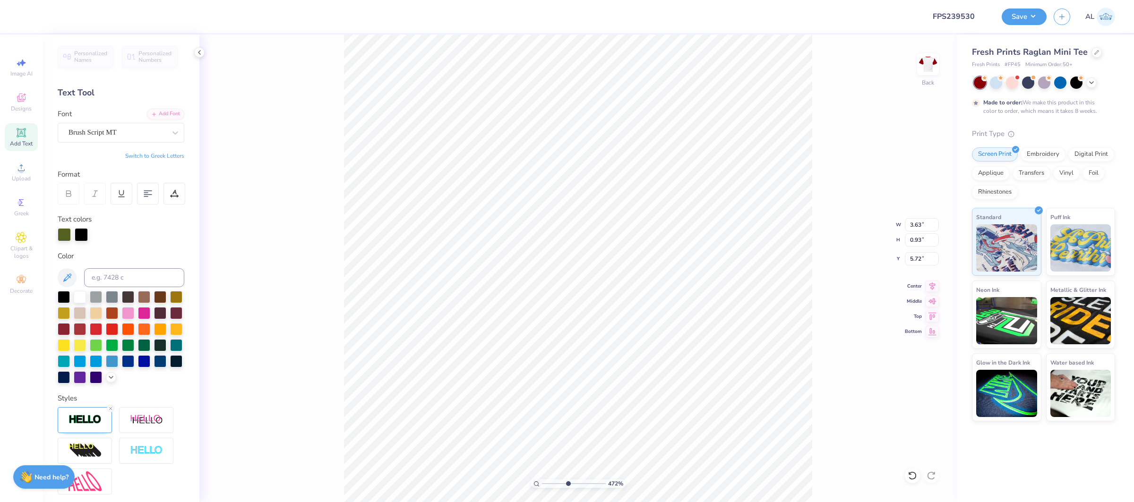
type input "2.98"
type input "0.84"
type input "5.77"
type input "3.30"
type input "0.93"
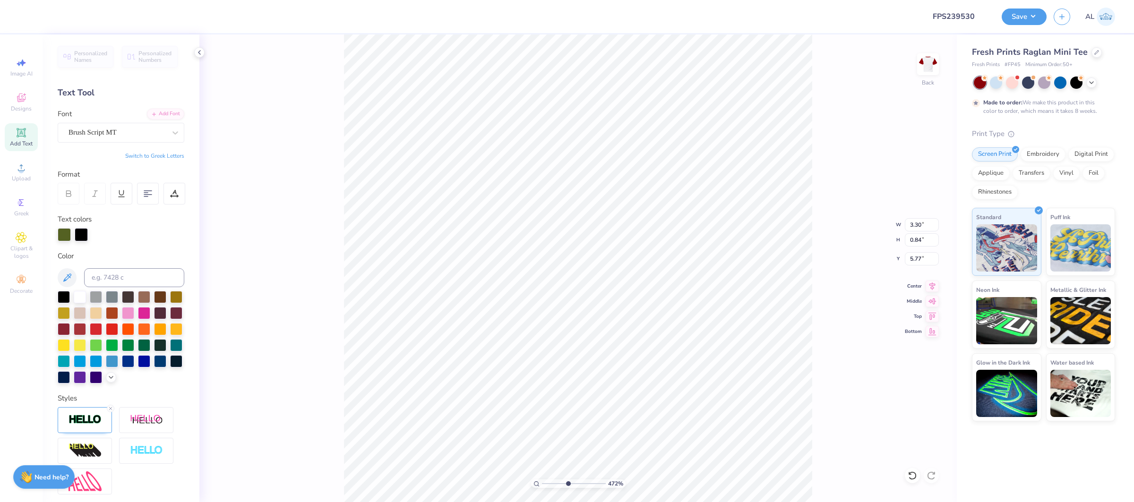
type input "5.75"
click at [340, 191] on div "472 % Back W 3.30 3.30 " H 0.93 0.93 " Y 5.75 5.75 " Center Middle Top Bottom" at bounding box center [578, 268] width 758 height 468
type input "3.63"
type input "1.02"
type input "5.67"
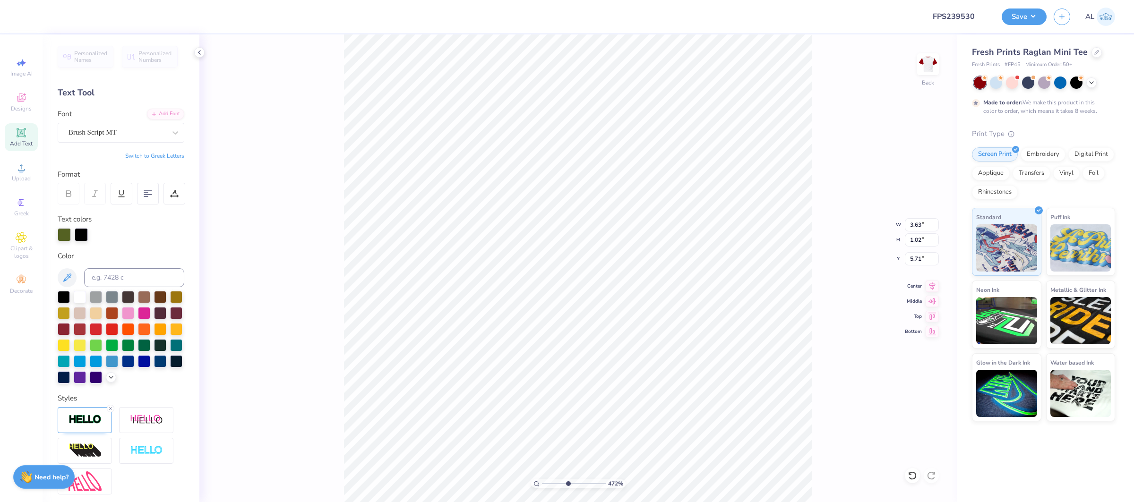
type input "5.71"
type input "3.64"
type input "6.54"
type input "1.04"
type input "6.55"
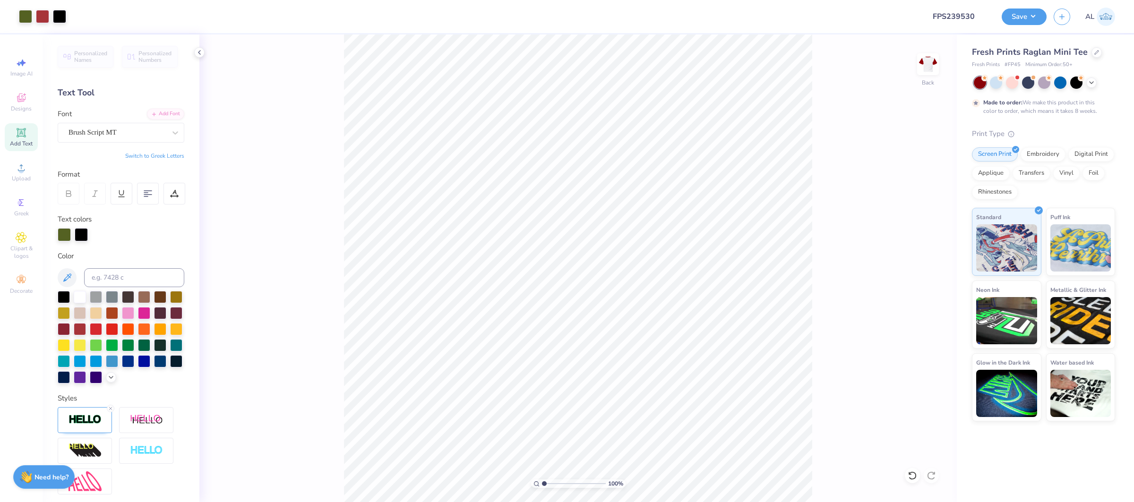
drag, startPoint x: 567, startPoint y: 484, endPoint x: 519, endPoint y: 482, distance: 48.3
click at [542, 482] on input "range" at bounding box center [574, 484] width 64 height 9
drag, startPoint x: 560, startPoint y: 487, endPoint x: 551, endPoint y: 487, distance: 9.5
type input "2.15"
click at [551, 487] on input "range" at bounding box center [574, 484] width 64 height 9
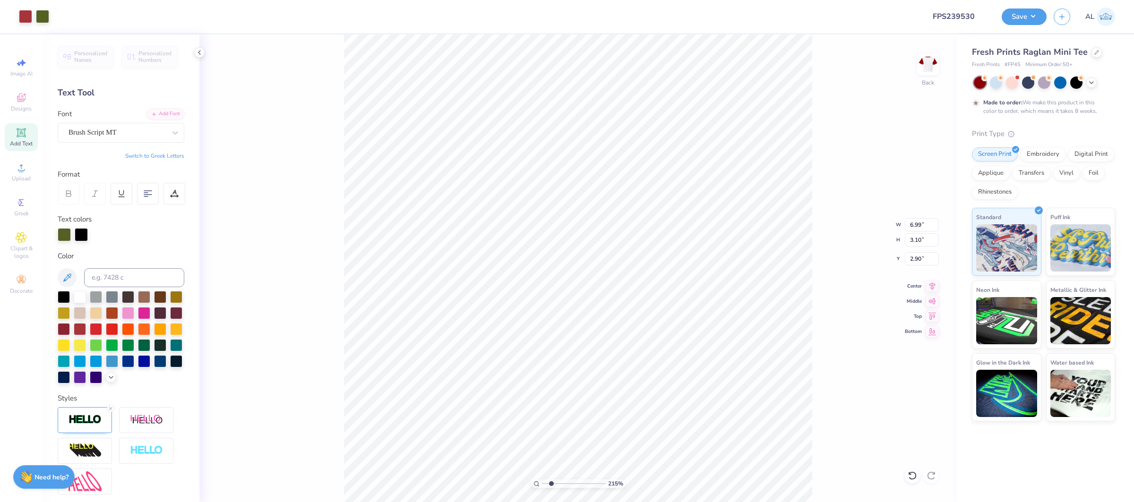
type input "2.90"
type input "5.63"
type input "2.50"
type input "3.51"
drag, startPoint x: 552, startPoint y: 485, endPoint x: 560, endPoint y: 485, distance: 7.6
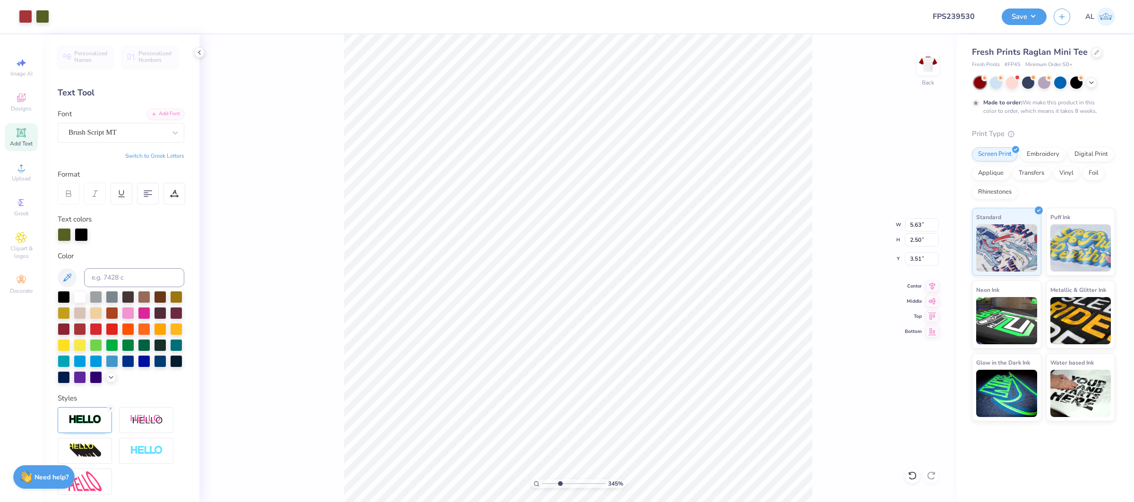
type input "3.45"
click at [560, 485] on input "range" at bounding box center [574, 484] width 64 height 9
type input "3.30"
type input "5.65"
type input "2.51"
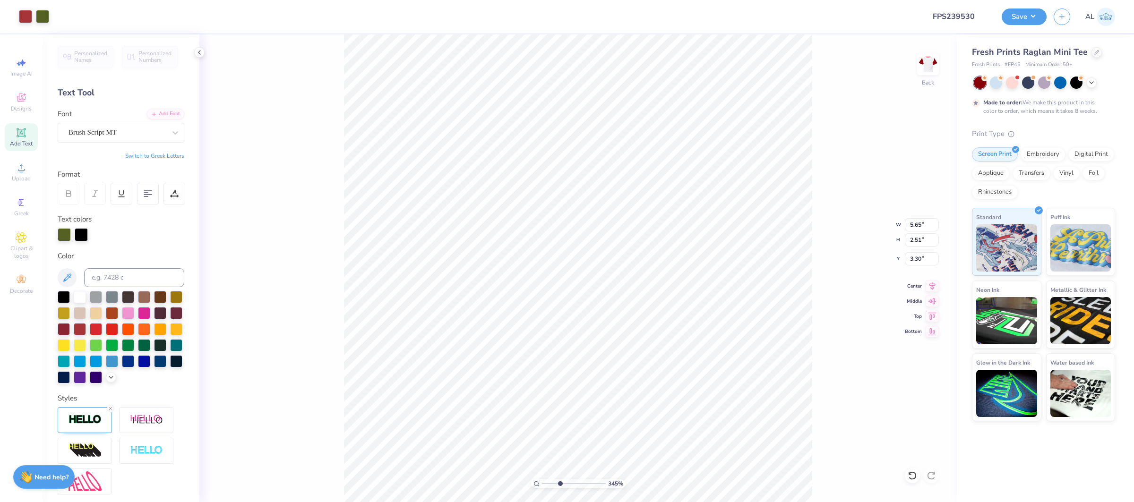
type input "3.29"
type input "1"
click at [517, 480] on div "100 %" at bounding box center [578, 268] width 468 height 468
type input "8.14"
click at [60, 15] on div at bounding box center [59, 15] width 13 height 13
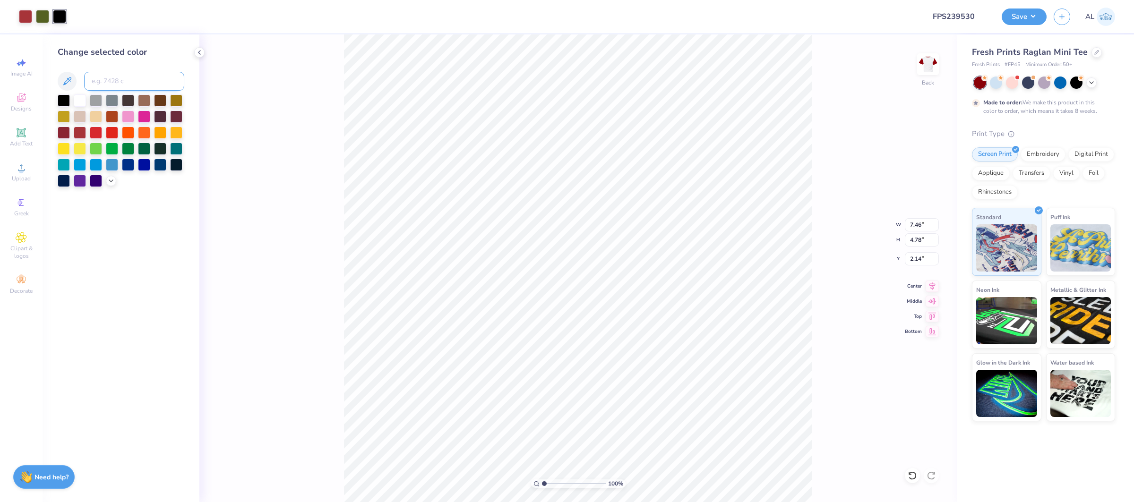
click at [137, 85] on input at bounding box center [134, 81] width 100 height 19
type input "371"
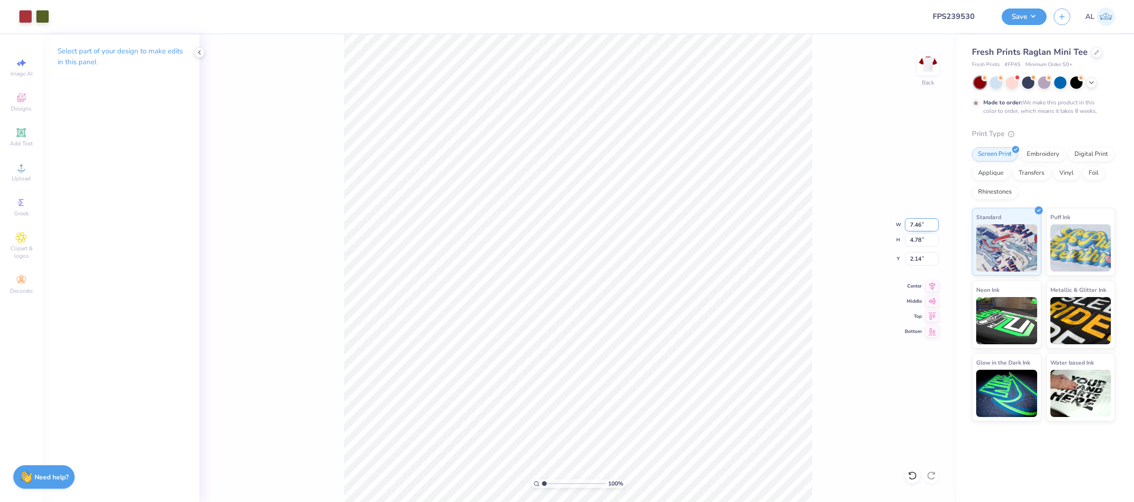
click at [917, 223] on input "7.46" at bounding box center [922, 224] width 34 height 13
type input "7.50"
type input "4.81"
click at [913, 258] on input "2.12" at bounding box center [922, 258] width 34 height 13
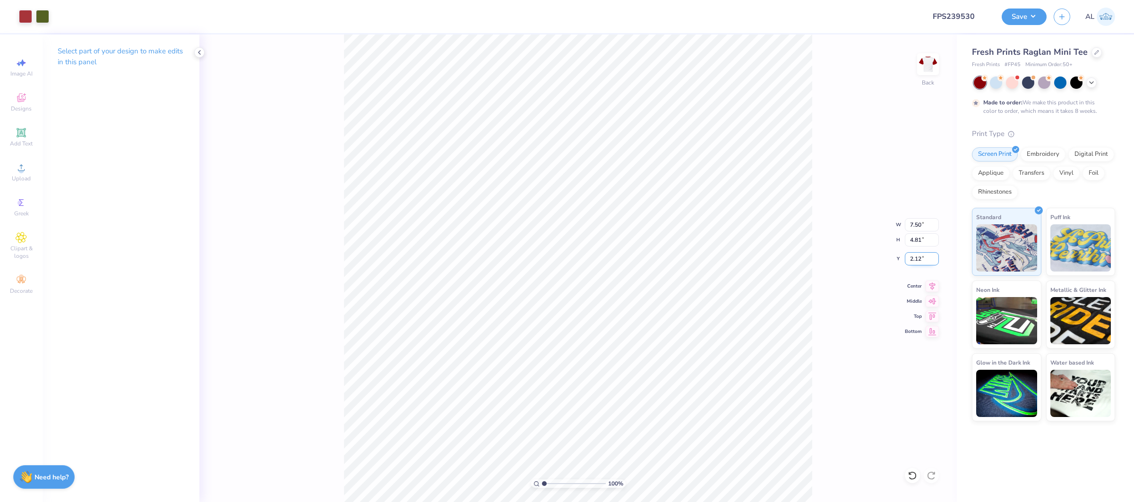
click at [913, 258] on input "2.12" at bounding box center [922, 258] width 34 height 13
type input "2.00"
click at [934, 285] on icon at bounding box center [932, 284] width 13 height 11
click at [1032, 17] on button "Save" at bounding box center [1024, 15] width 45 height 17
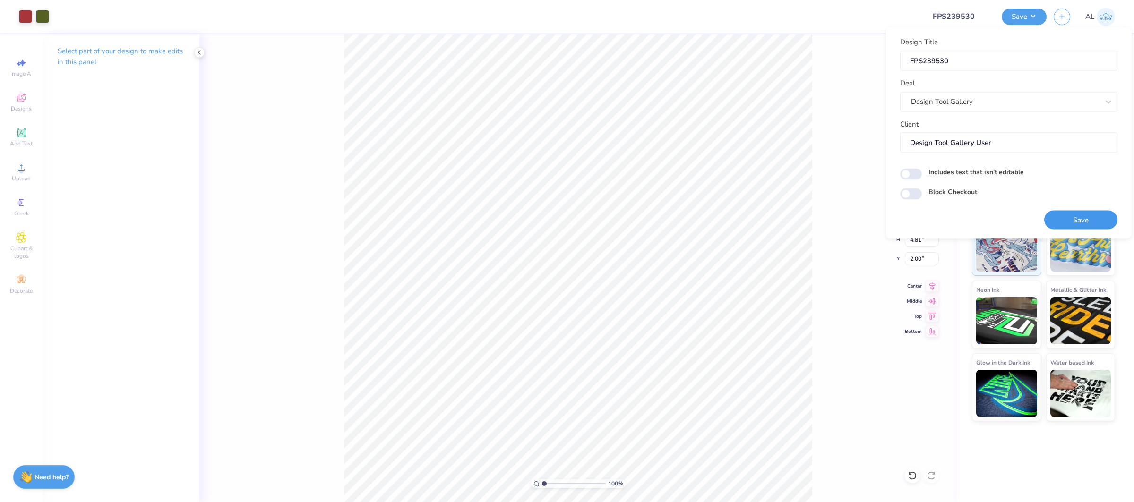
click at [1073, 222] on button "Save" at bounding box center [1080, 219] width 73 height 19
